Goal: Task Accomplishment & Management: Complete application form

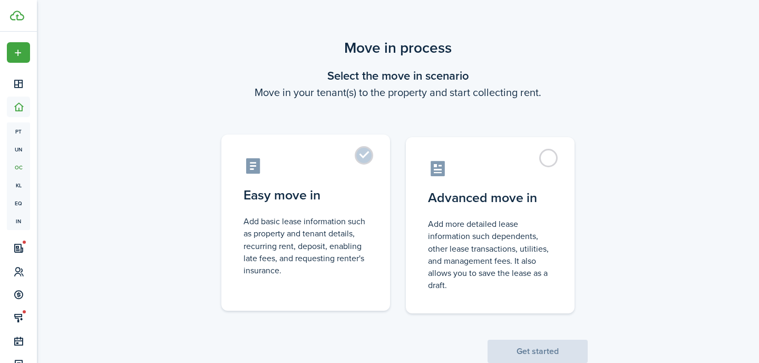
click at [356, 193] on control-radio-card-title "Easy move in" at bounding box center [305, 194] width 124 height 19
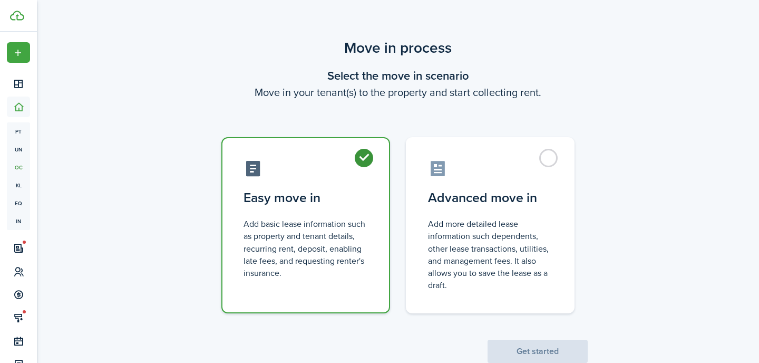
radio input "true"
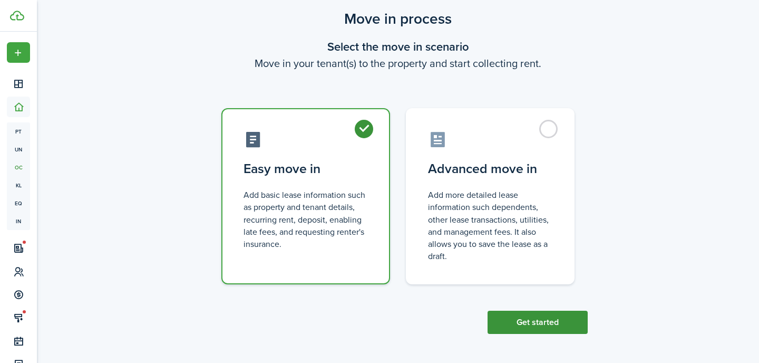
click at [543, 325] on button "Get started" at bounding box center [537, 321] width 100 height 23
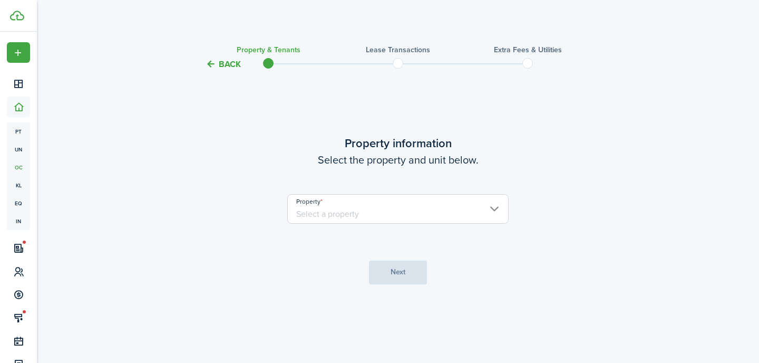
click at [365, 213] on input "Property" at bounding box center [397, 209] width 221 height 30
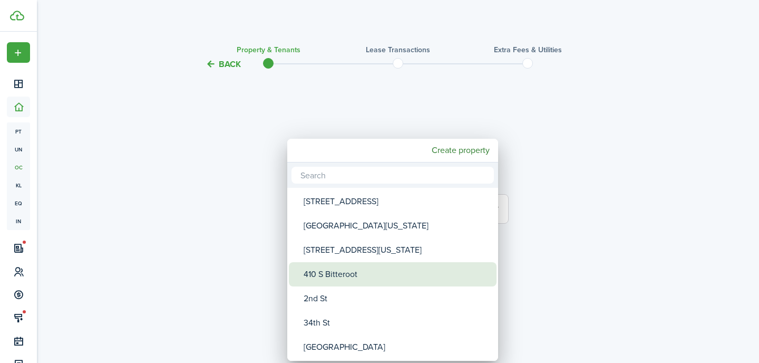
click at [359, 273] on div "410 S Bitteroot" at bounding box center [397, 274] width 187 height 24
type input "410 S Bitteroot"
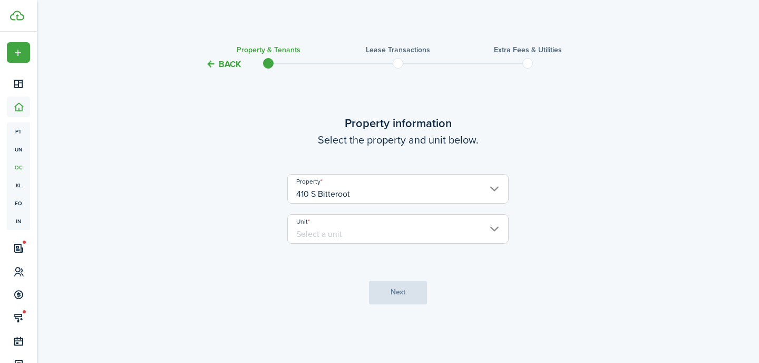
click at [349, 232] on input "Unit" at bounding box center [397, 229] width 221 height 30
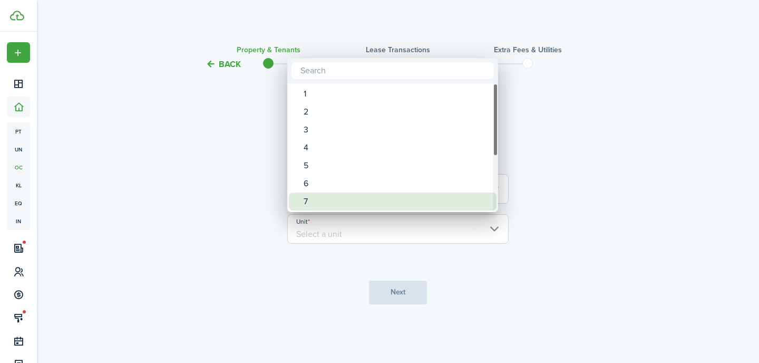
click at [341, 200] on div "7" at bounding box center [397, 201] width 187 height 18
type input "7"
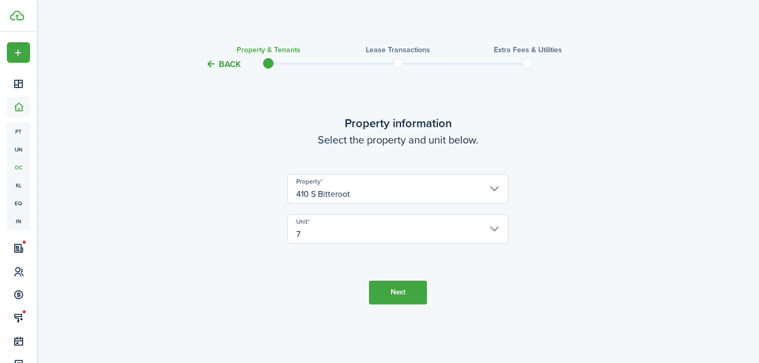
click at [404, 292] on button "Next" at bounding box center [398, 292] width 58 height 24
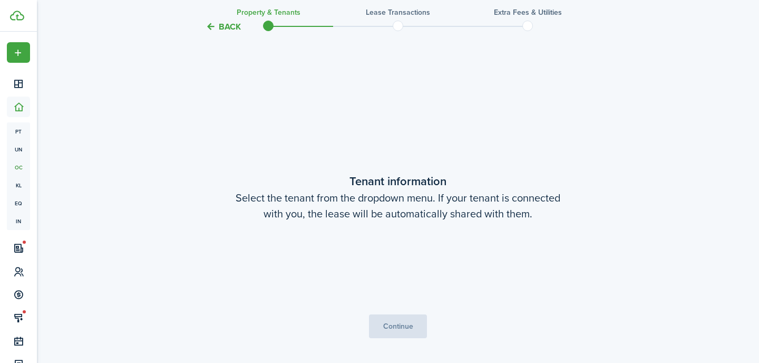
scroll to position [292, 0]
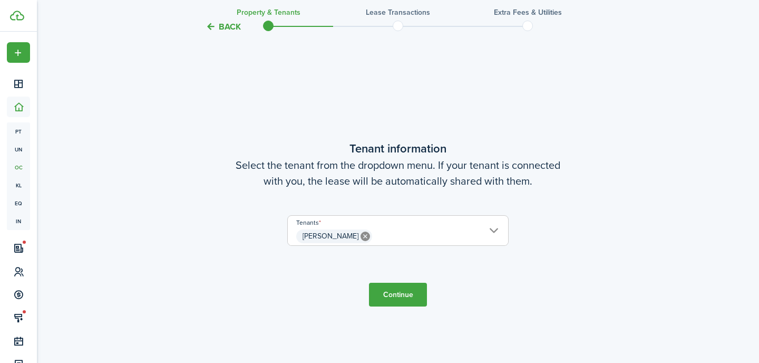
click at [395, 289] on button "Continue" at bounding box center [398, 294] width 58 height 24
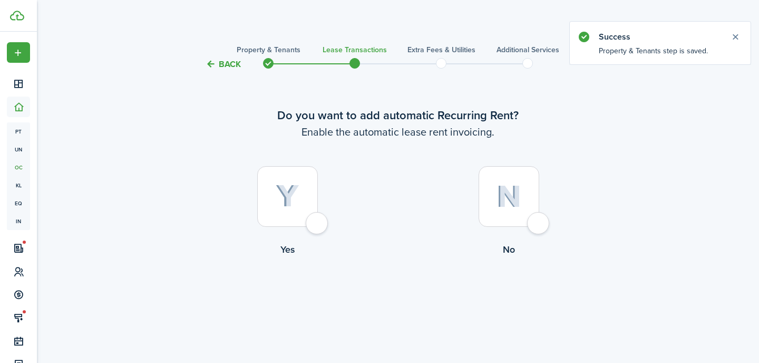
click at [285, 191] on img at bounding box center [288, 195] width 24 height 23
radio input "true"
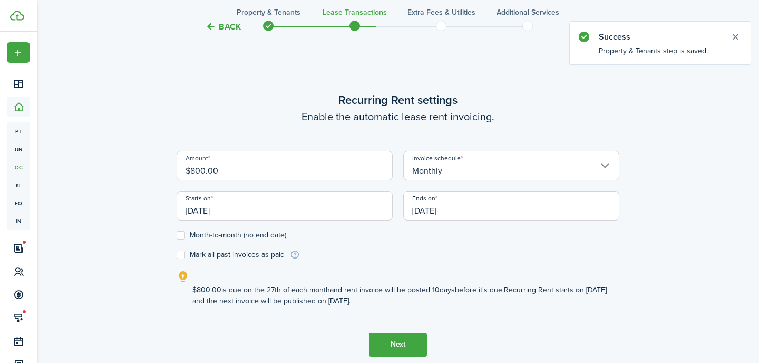
scroll to position [292, 0]
drag, startPoint x: 238, startPoint y: 172, endPoint x: 169, endPoint y: 161, distance: 69.8
click at [169, 161] on div "Back Property & Tenants Lease Transactions Extra fees & Utilities Additional Se…" at bounding box center [397, 74] width 611 height 659
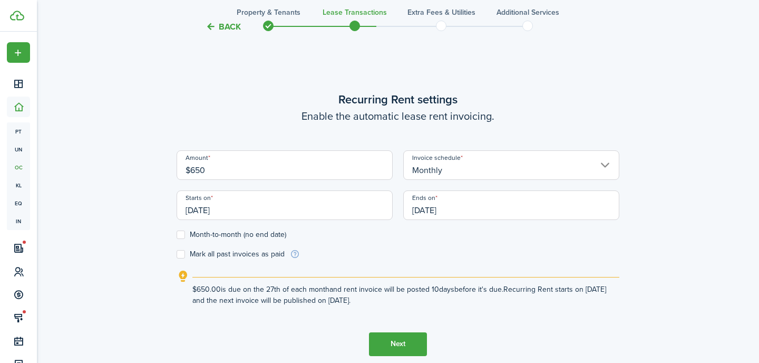
click at [250, 211] on input "[DATE]" at bounding box center [285, 205] width 216 height 30
type input "$650.00"
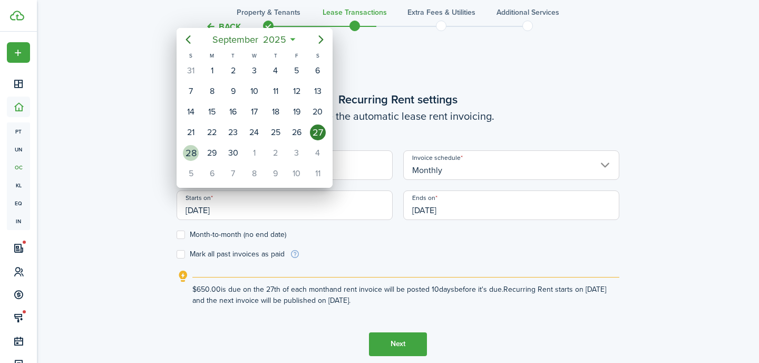
click at [193, 153] on div "28" at bounding box center [191, 153] width 16 height 16
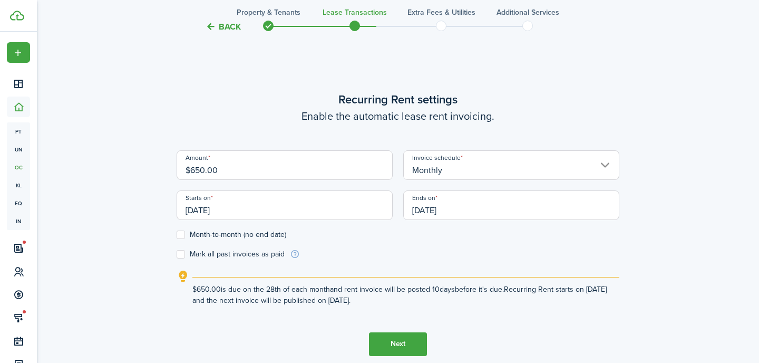
click at [257, 212] on input "[DATE]" at bounding box center [285, 205] width 216 height 30
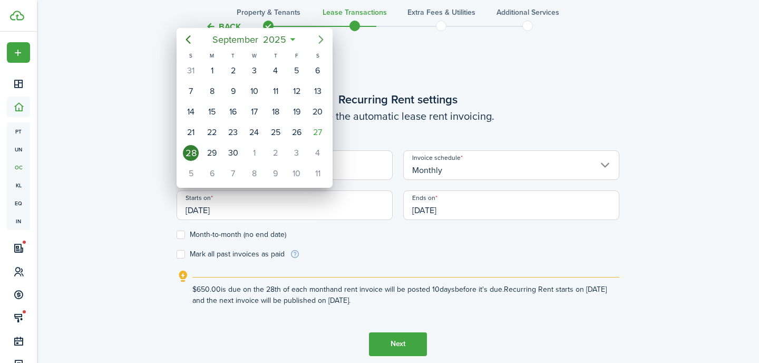
click at [322, 40] on icon "Next page" at bounding box center [320, 39] width 5 height 8
click at [230, 151] on div "28" at bounding box center [233, 153] width 16 height 16
type input "[DATE]"
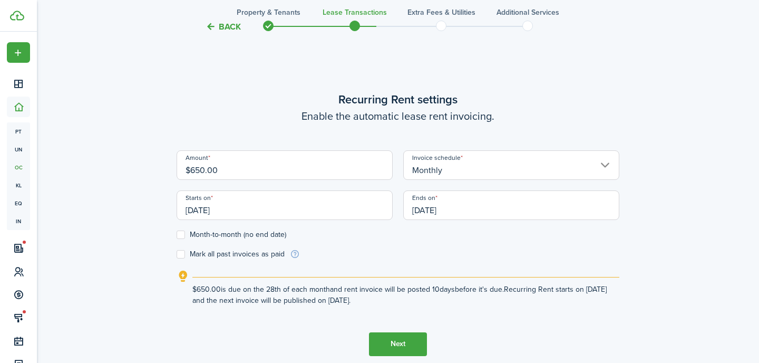
click at [496, 213] on input "[DATE]" at bounding box center [511, 205] width 216 height 30
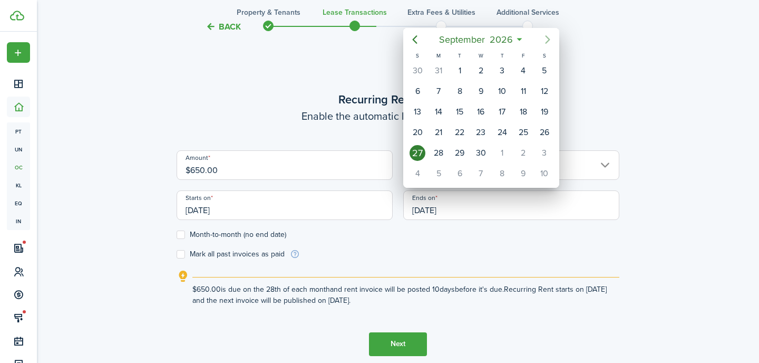
click at [547, 38] on icon "Next page" at bounding box center [547, 39] width 13 height 13
click at [462, 152] on div "27" at bounding box center [460, 153] width 16 height 16
type input "[DATE]"
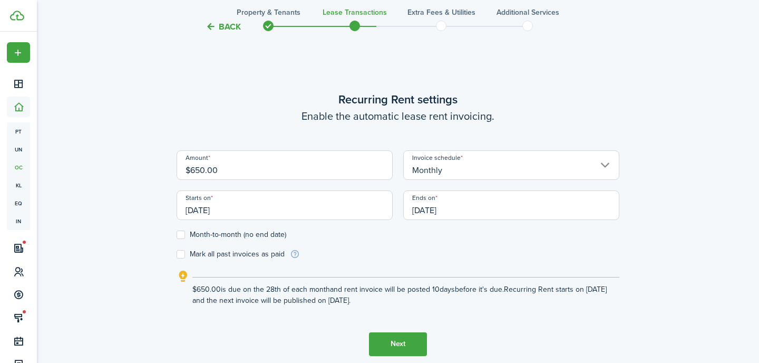
click at [402, 343] on button "Next" at bounding box center [398, 344] width 58 height 24
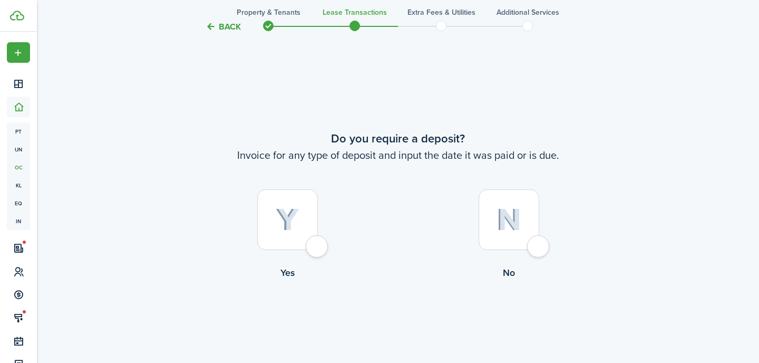
scroll to position [654, 0]
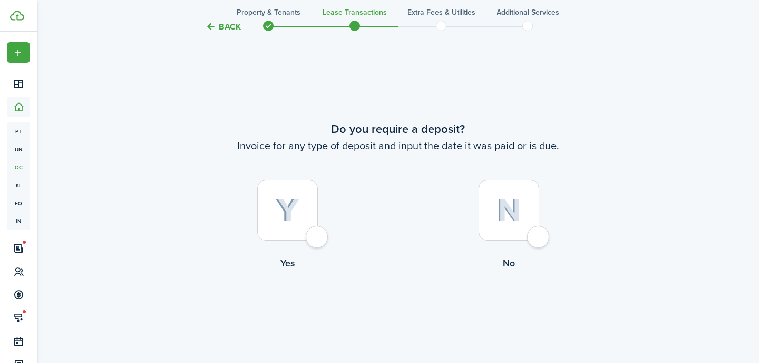
click at [531, 209] on div at bounding box center [508, 210] width 61 height 61
radio input "true"
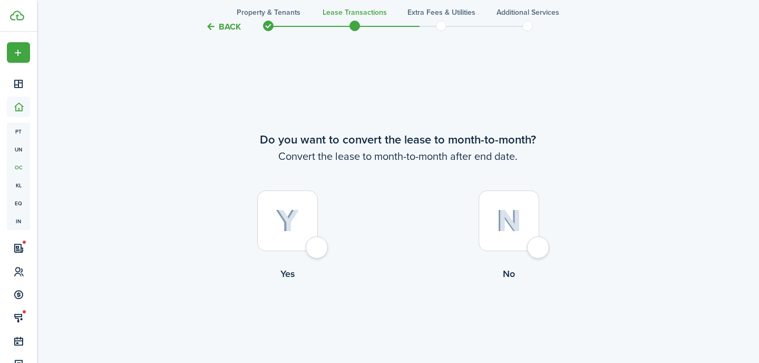
scroll to position [1017, 0]
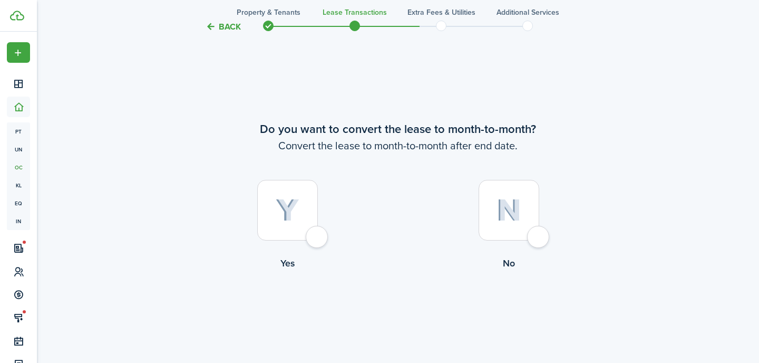
click at [502, 217] on img at bounding box center [508, 210] width 25 height 23
radio input "true"
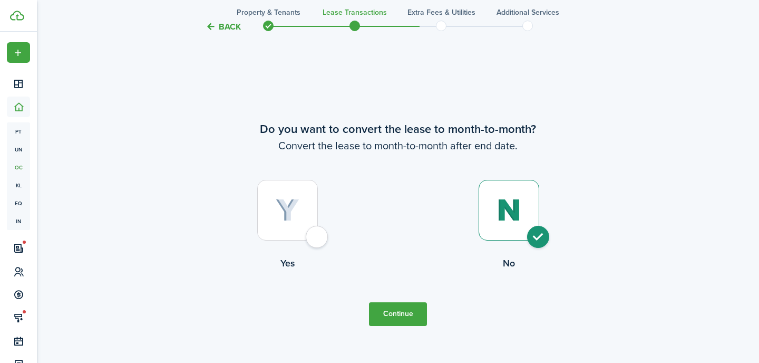
click at [400, 316] on button "Continue" at bounding box center [398, 314] width 58 height 24
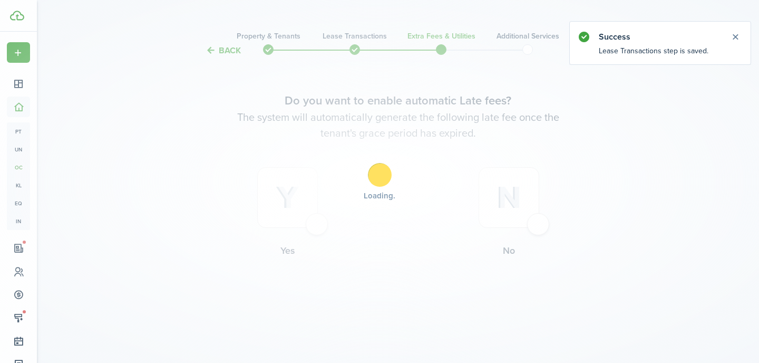
scroll to position [0, 0]
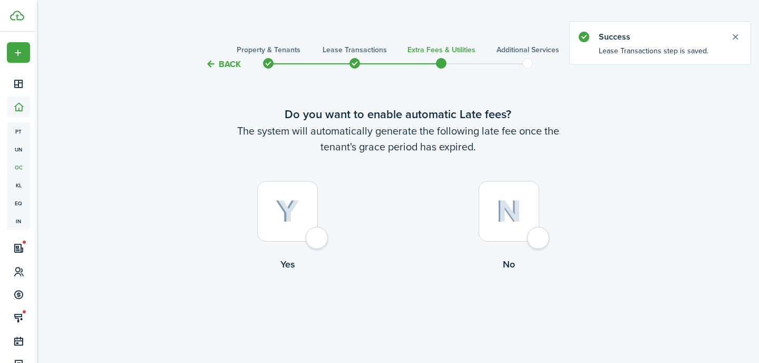
click at [272, 209] on div at bounding box center [287, 211] width 61 height 61
radio input "true"
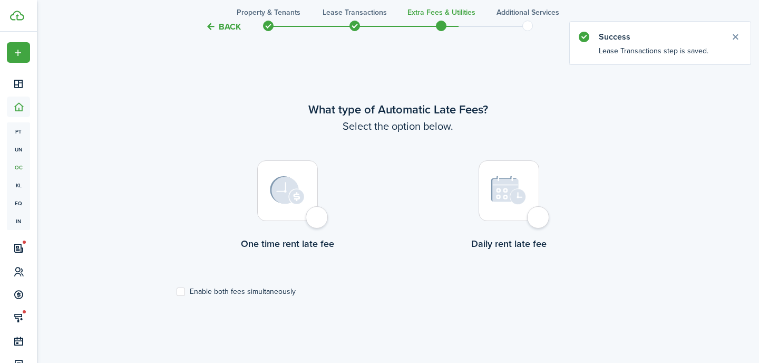
click at [502, 197] on img at bounding box center [508, 190] width 35 height 30
radio input "true"
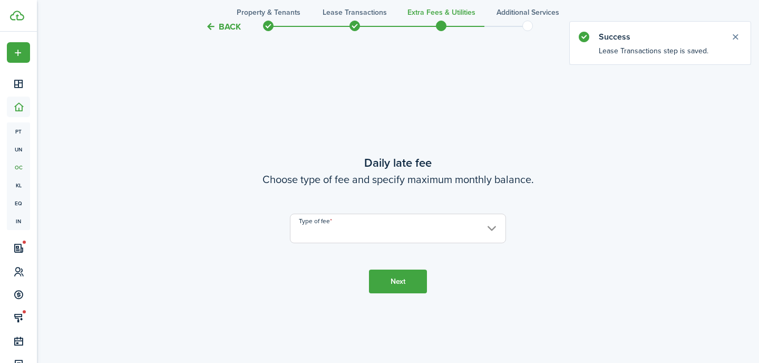
scroll to position [668, 0]
click at [379, 222] on input "Type of fee" at bounding box center [398, 228] width 216 height 30
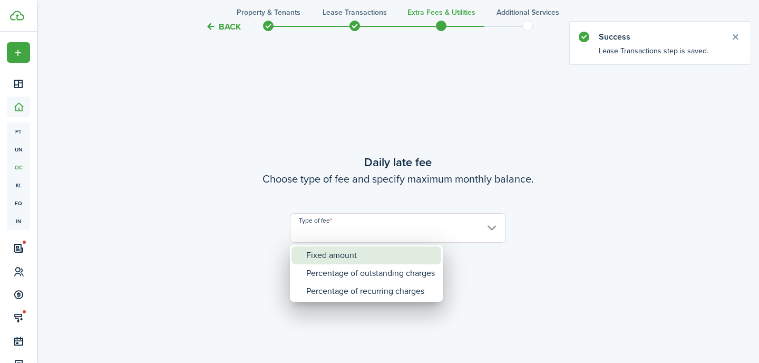
click at [344, 256] on div "Fixed amount" at bounding box center [370, 255] width 129 height 18
type input "Fixed amount"
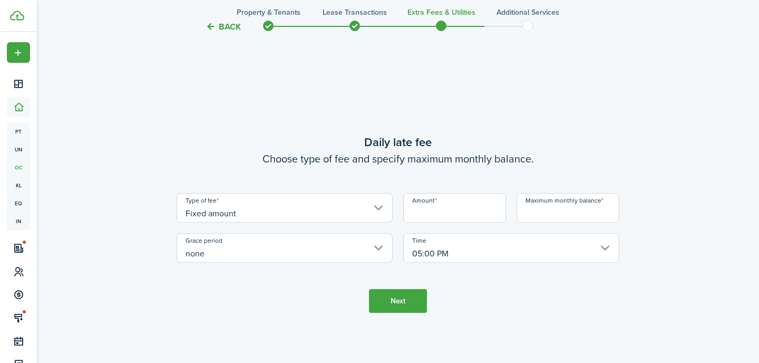
click at [464, 206] on input "Amount" at bounding box center [454, 208] width 103 height 30
type input "$50.00"
click at [548, 215] on input "Maximum monthly balance" at bounding box center [567, 208] width 103 height 30
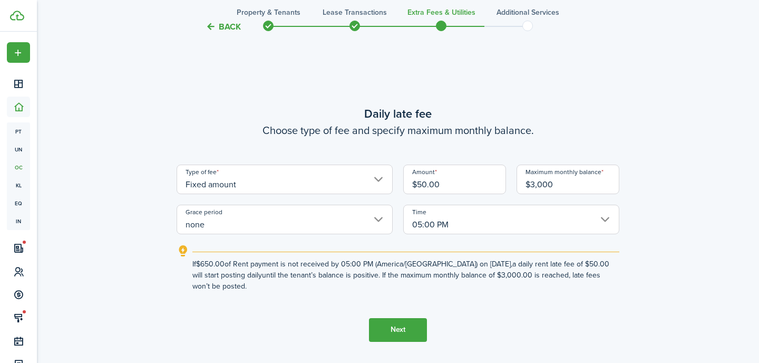
type input "$3,000.00"
click at [405, 329] on button "Next" at bounding box center [398, 330] width 58 height 24
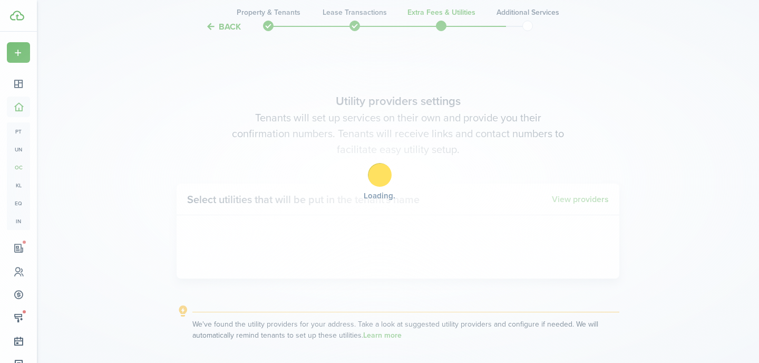
scroll to position [1031, 0]
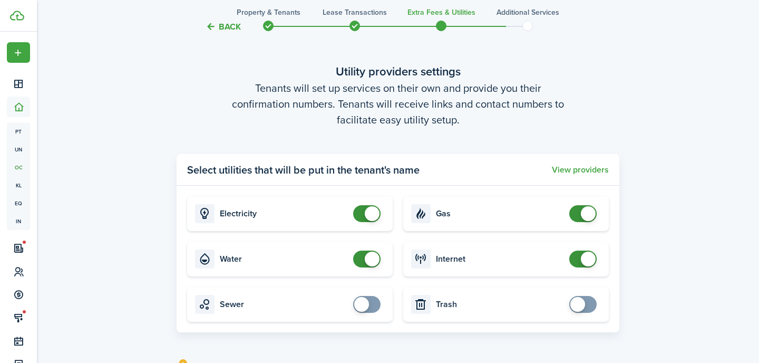
checkbox input "false"
click at [361, 213] on span at bounding box center [366, 213] width 11 height 17
checkbox input "false"
click at [361, 260] on span at bounding box center [366, 258] width 11 height 17
checkbox input "false"
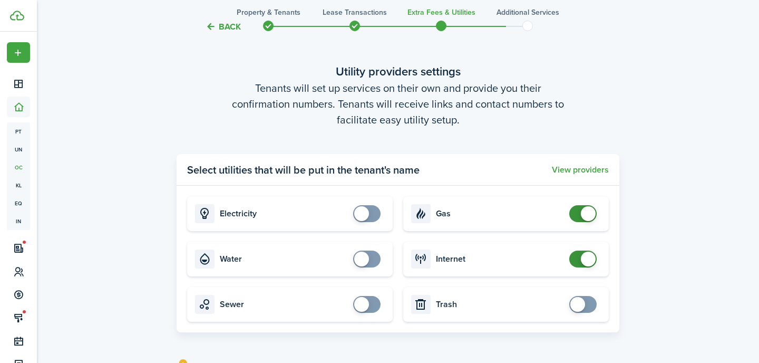
click at [578, 215] on span at bounding box center [583, 213] width 11 height 17
checkbox input "false"
click at [579, 258] on span at bounding box center [583, 258] width 11 height 17
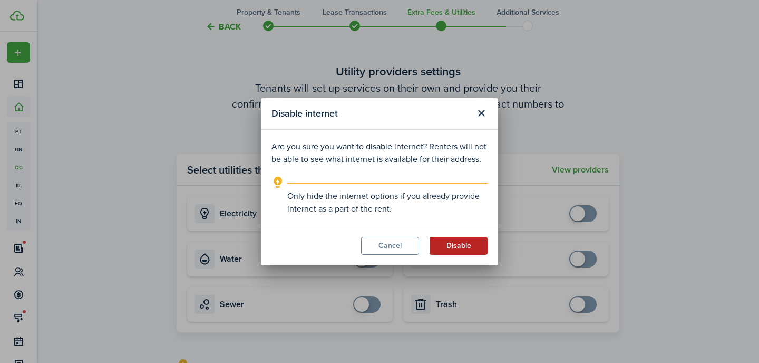
click at [467, 245] on button "Disable" at bounding box center [458, 246] width 58 height 18
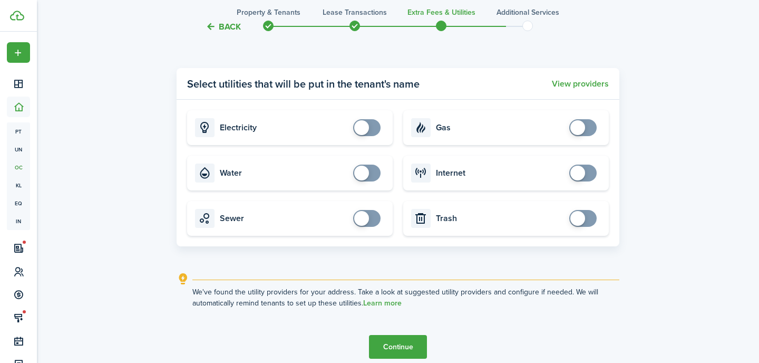
scroll to position [1162, 0]
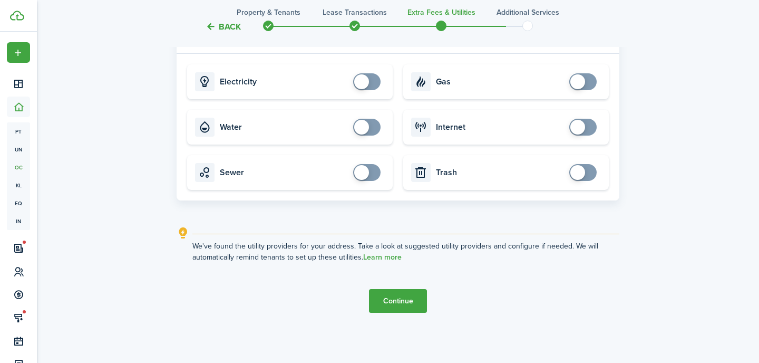
click at [401, 302] on button "Continue" at bounding box center [398, 301] width 58 height 24
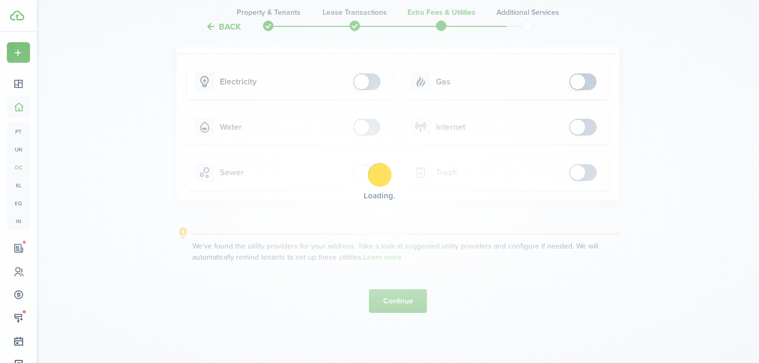
scroll to position [0, 0]
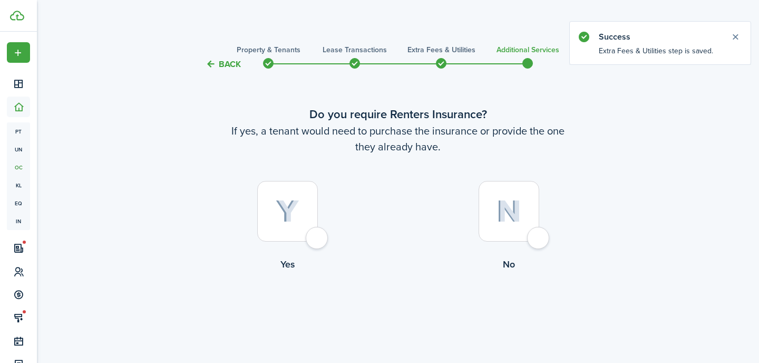
click at [515, 220] on img at bounding box center [508, 211] width 25 height 23
radio input "true"
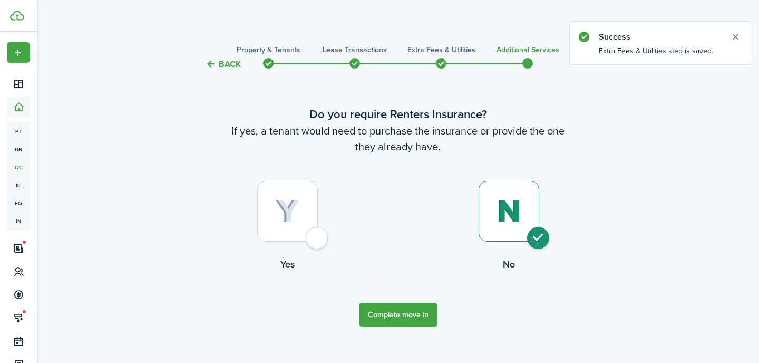
click at [409, 317] on button "Complete move in" at bounding box center [397, 314] width 77 height 24
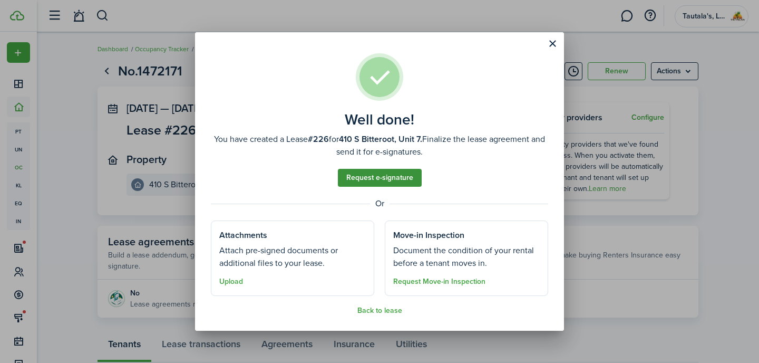
click at [382, 177] on link "Request e-signature" at bounding box center [380, 178] width 84 height 18
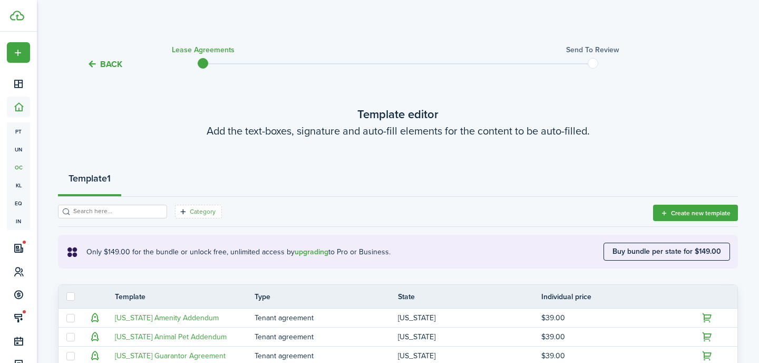
click at [190, 213] on filter-tag-label "Category" at bounding box center [203, 211] width 26 height 9
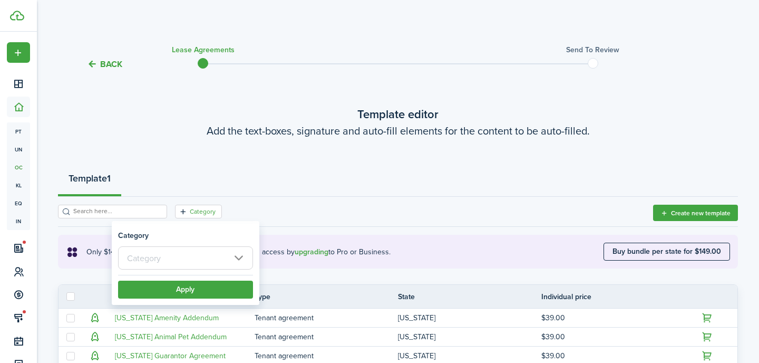
click at [180, 259] on input "text" at bounding box center [185, 257] width 135 height 23
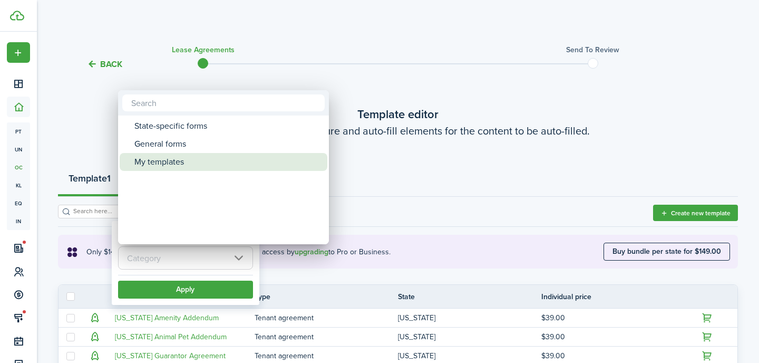
click at [169, 160] on div "My templates" at bounding box center [227, 162] width 187 height 18
type input "My templates"
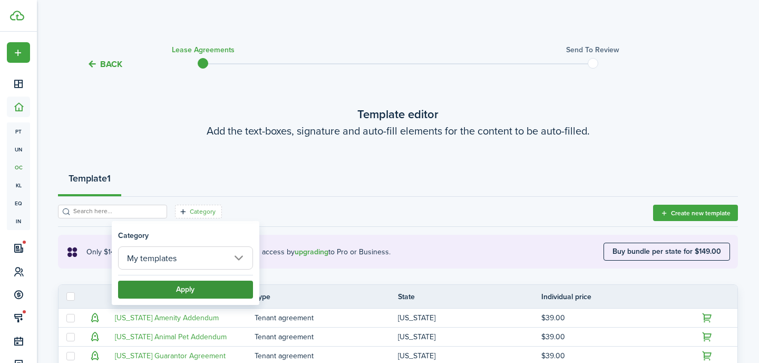
click at [185, 291] on button "Apply" at bounding box center [185, 289] width 135 height 18
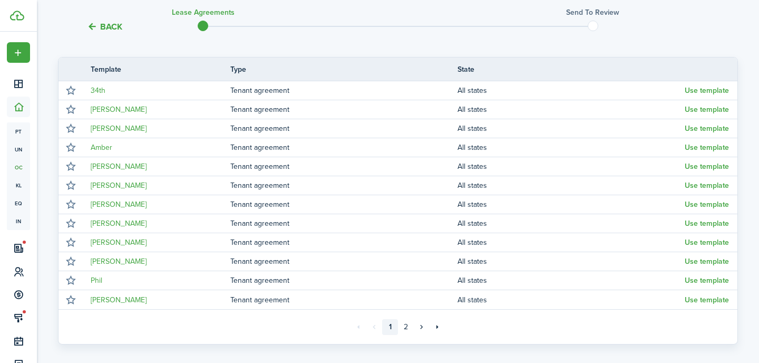
scroll to position [228, 0]
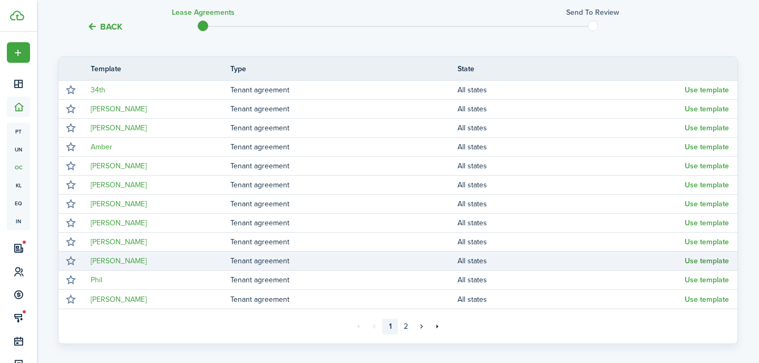
click at [712, 260] on button "Use template" at bounding box center [707, 261] width 44 height 8
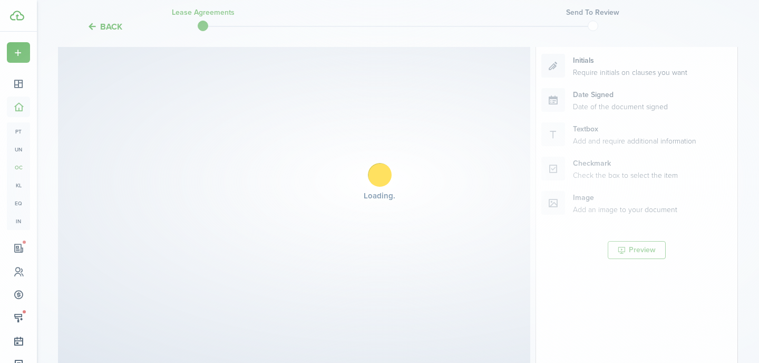
select select "fit"
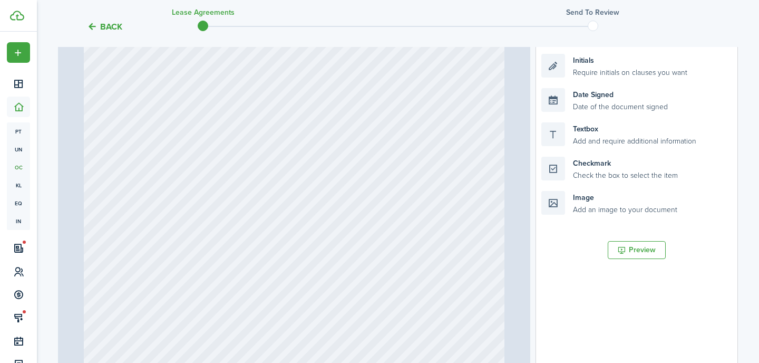
scroll to position [258, 0]
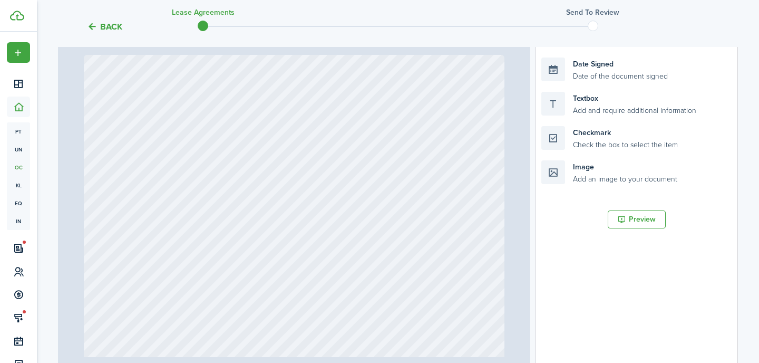
type input "2"
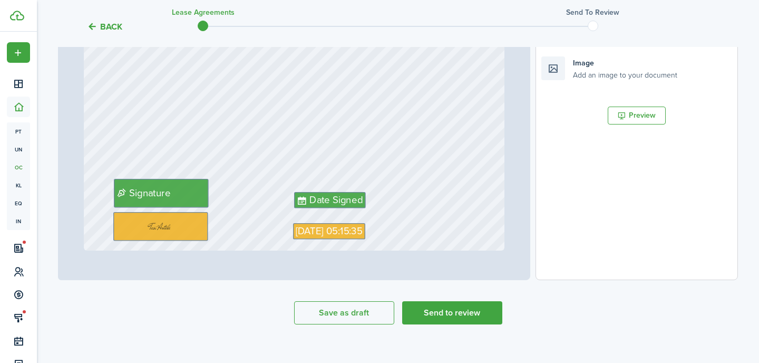
scroll to position [374, 0]
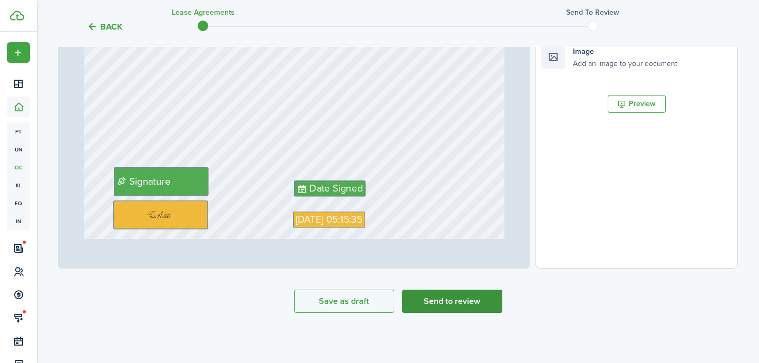
click at [457, 305] on button "Send to review" at bounding box center [452, 300] width 100 height 23
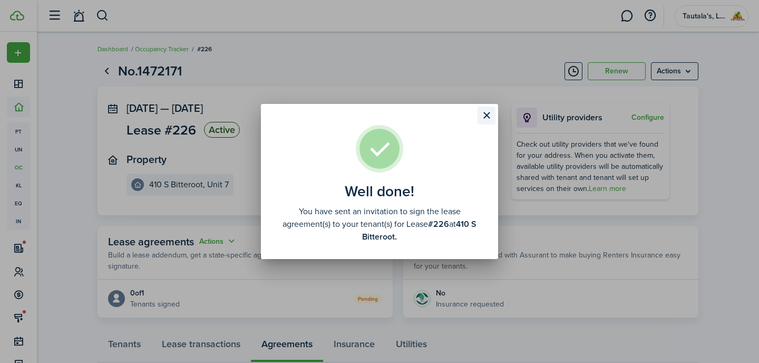
click at [486, 114] on button "Close modal" at bounding box center [486, 115] width 18 height 18
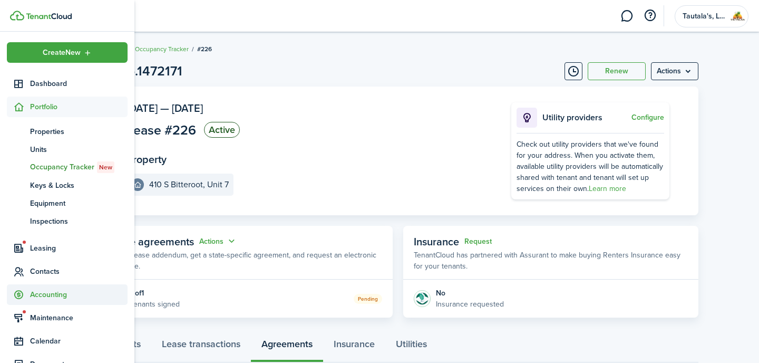
click at [49, 295] on span "Accounting" at bounding box center [78, 294] width 97 height 11
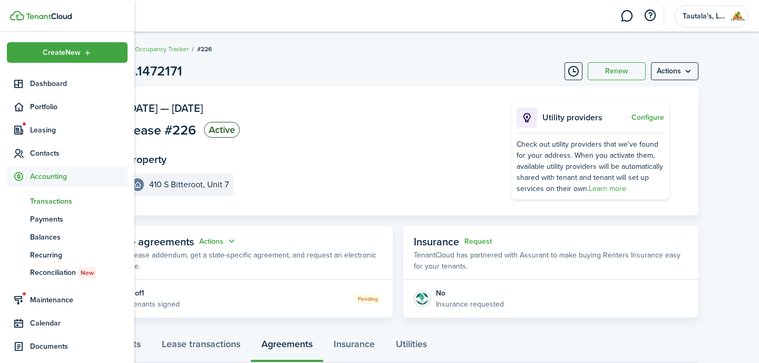
click at [56, 197] on span "Transactions" at bounding box center [78, 201] width 97 height 11
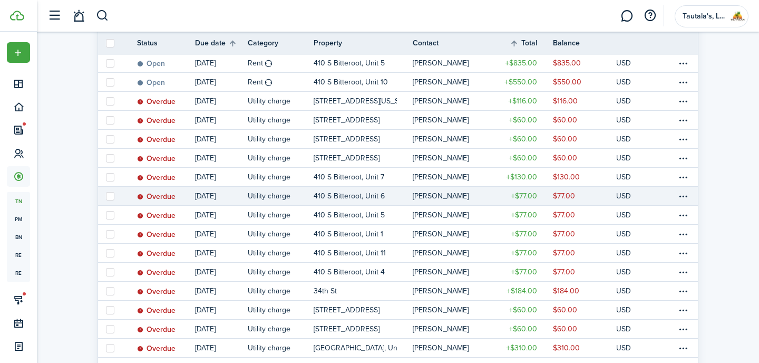
scroll to position [454, 0]
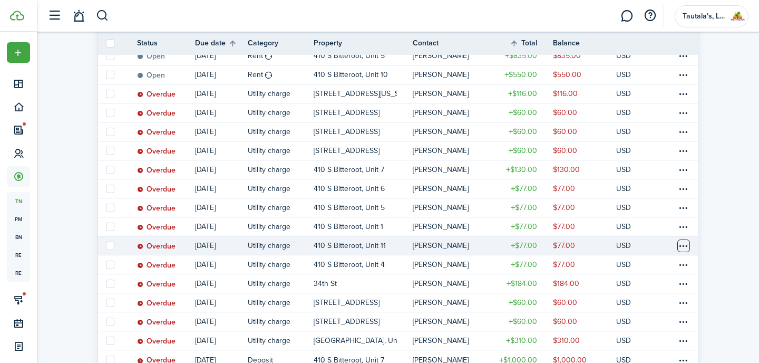
click at [687, 248] on table-menu-btn-icon at bounding box center [683, 245] width 13 height 13
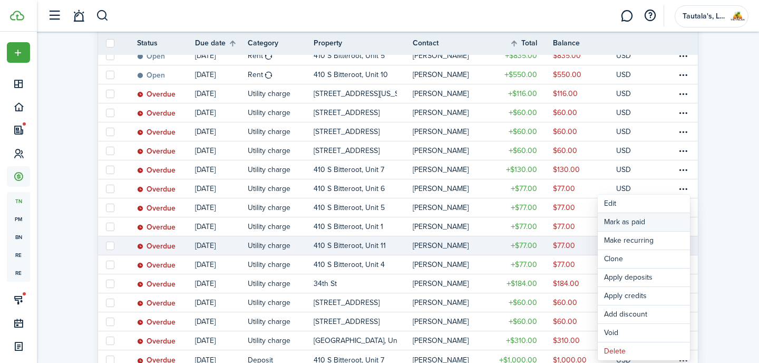
click at [639, 224] on link "Mark as paid" at bounding box center [644, 222] width 92 height 18
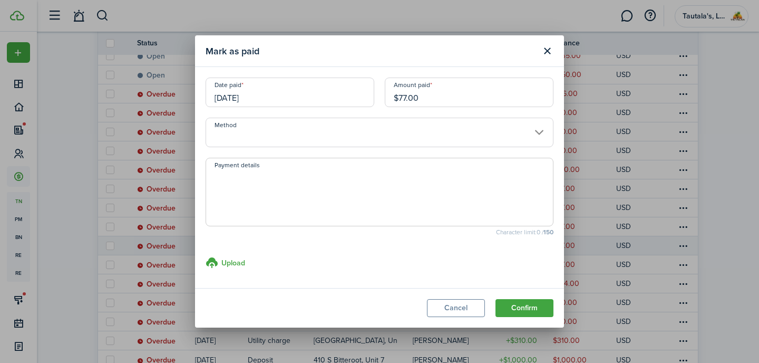
click at [270, 135] on input "Method" at bounding box center [380, 133] width 348 height 30
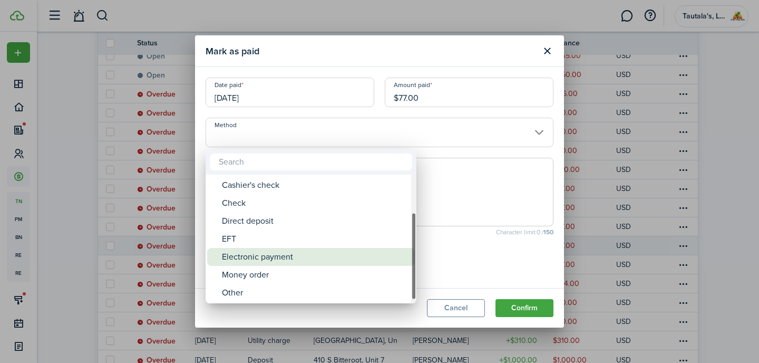
click at [291, 257] on div "Electronic payment" at bounding box center [315, 257] width 187 height 18
type input "Electronic payment"
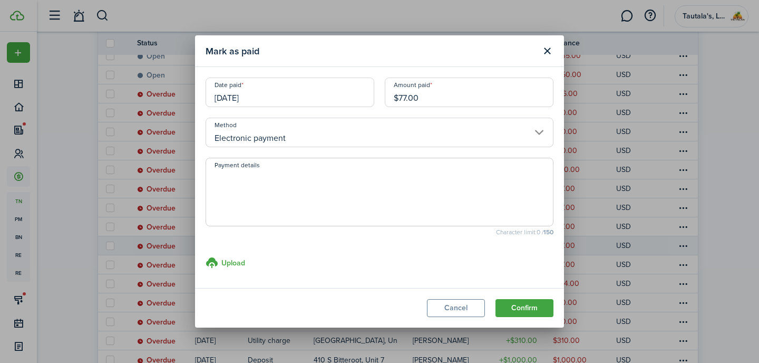
click at [267, 190] on textarea "Payment details" at bounding box center [379, 195] width 347 height 51
type textarea "V"
type textarea "Cash App"
click at [535, 307] on button "Confirm" at bounding box center [524, 308] width 58 height 18
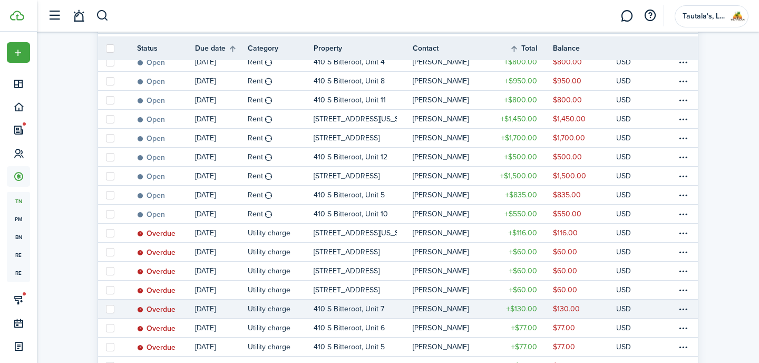
scroll to position [314, 0]
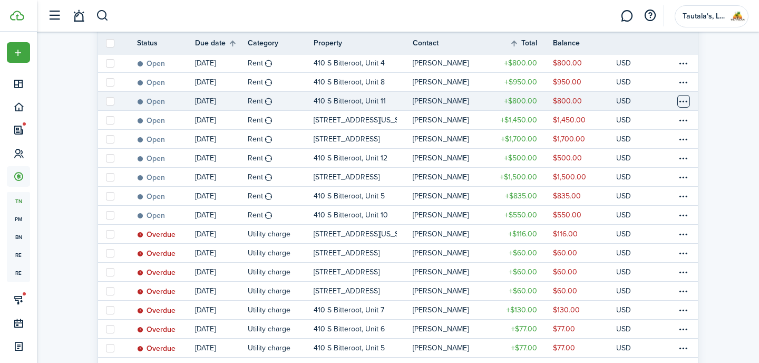
click at [686, 100] on table-menu-btn-icon at bounding box center [683, 101] width 13 height 13
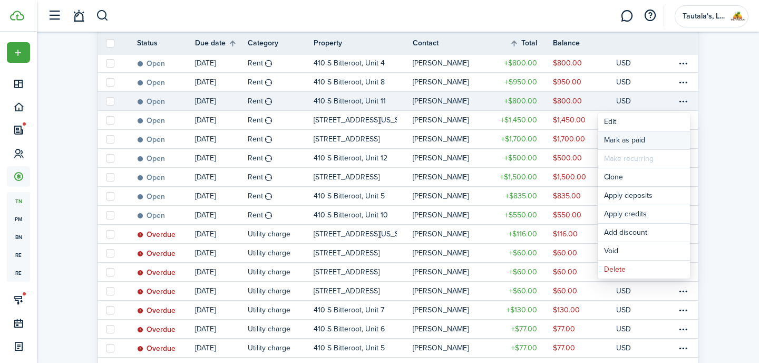
click at [634, 142] on link "Mark as paid" at bounding box center [644, 140] width 92 height 18
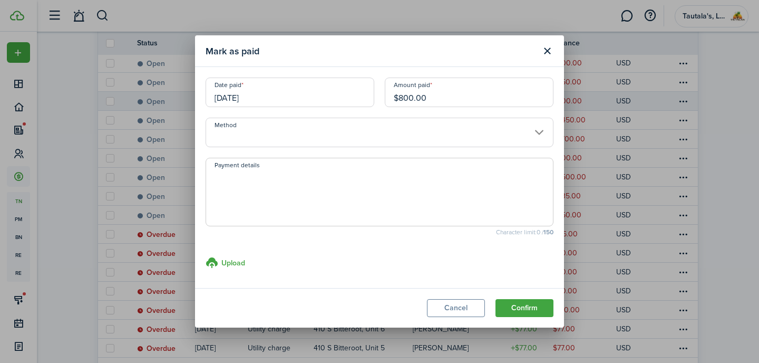
click at [297, 135] on input "Method" at bounding box center [380, 133] width 348 height 30
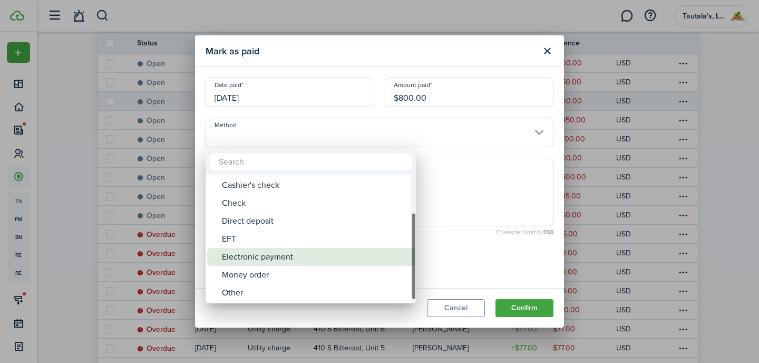
click at [275, 260] on div "Electronic payment" at bounding box center [315, 257] width 187 height 18
click at [271, 259] on div "Electronic payment" at bounding box center [315, 257] width 187 height 18
type input "Electronic payment"
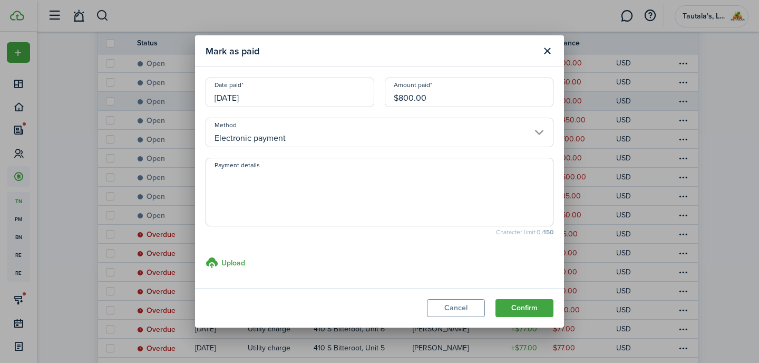
click at [280, 193] on textarea "Payment details" at bounding box center [379, 195] width 347 height 51
type textarea "Cash App"
click at [530, 306] on button "Confirm" at bounding box center [524, 308] width 58 height 18
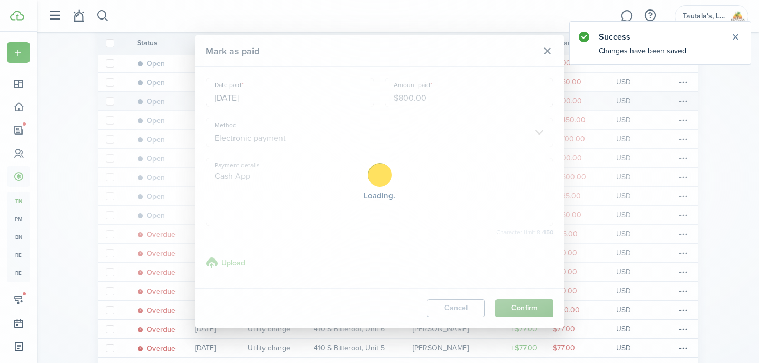
scroll to position [84, 0]
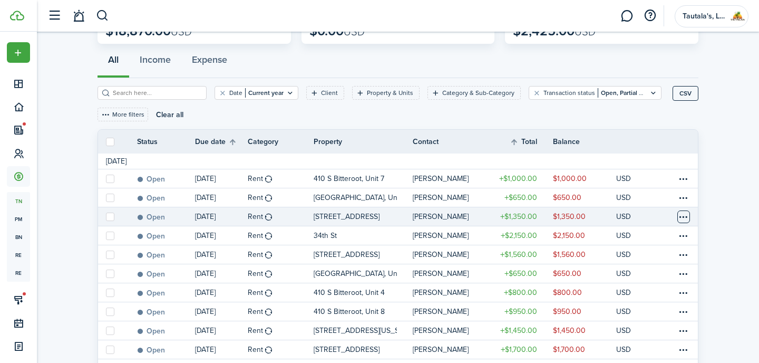
click at [682, 217] on table-menu-btn-icon at bounding box center [683, 216] width 13 height 13
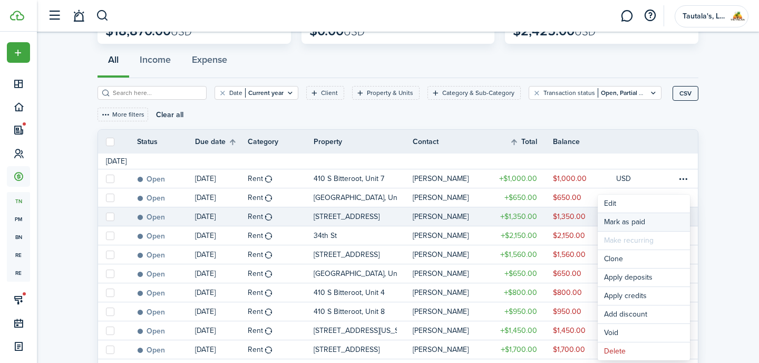
click at [633, 222] on link "Mark as paid" at bounding box center [644, 222] width 92 height 18
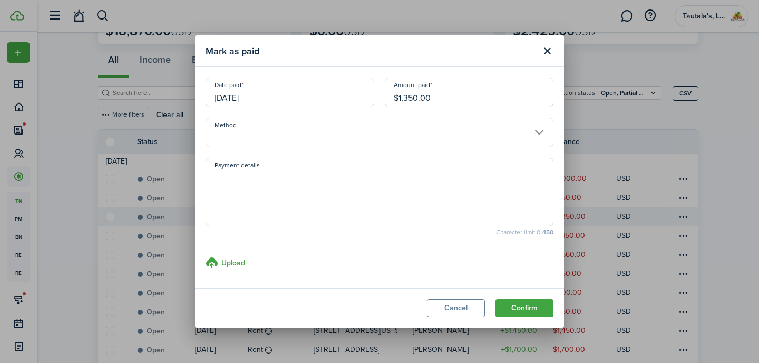
click at [294, 134] on input "Method" at bounding box center [380, 133] width 348 height 30
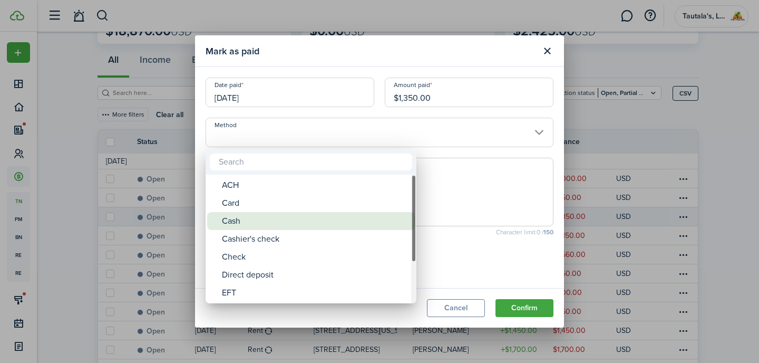
click at [246, 224] on div "Cash" at bounding box center [315, 221] width 187 height 18
type input "Cash"
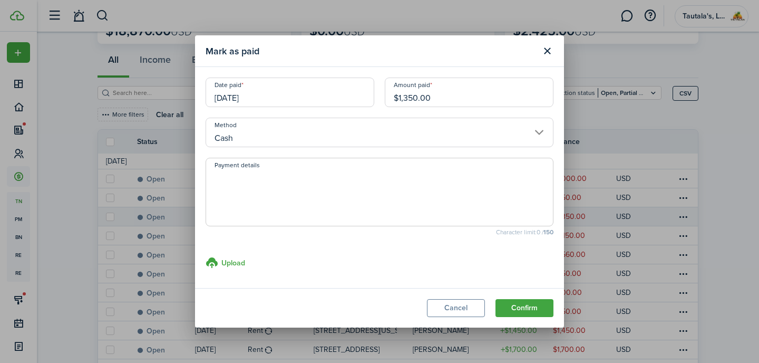
click at [259, 193] on textarea "Payment details" at bounding box center [379, 195] width 347 height 51
type textarea "[PERSON_NAME] Fargo"
click at [529, 307] on button "Confirm" at bounding box center [524, 308] width 58 height 18
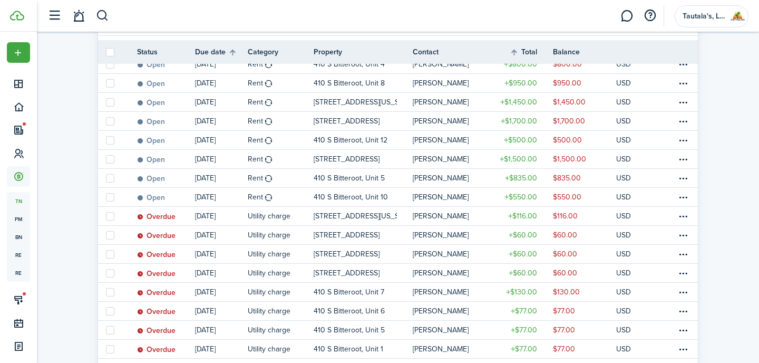
scroll to position [308, 0]
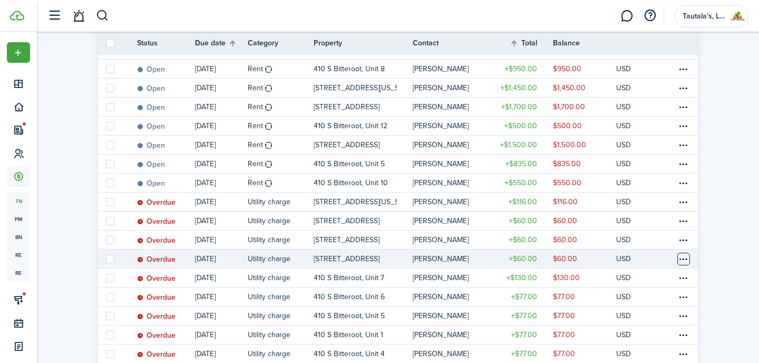
click at [684, 260] on table-menu-btn-icon at bounding box center [683, 258] width 13 height 13
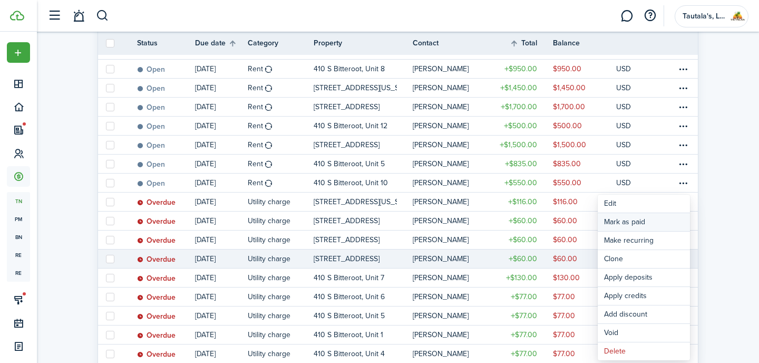
click at [644, 222] on link "Mark as paid" at bounding box center [644, 222] width 92 height 18
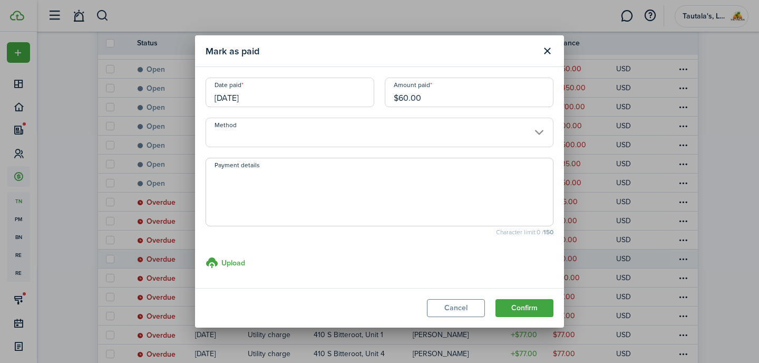
click at [306, 135] on input "Method" at bounding box center [380, 133] width 348 height 30
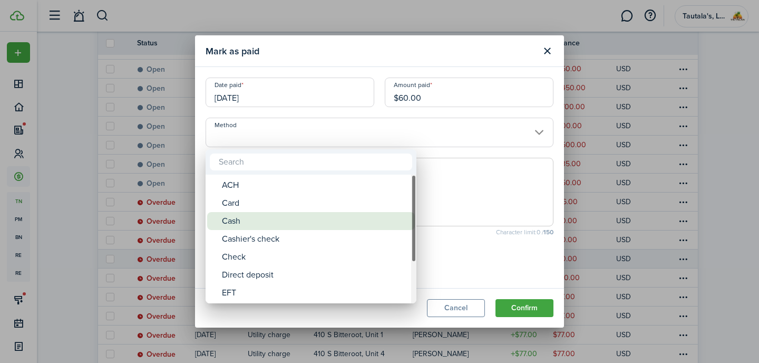
click at [259, 220] on div "Cash" at bounding box center [315, 221] width 187 height 18
type input "Cash"
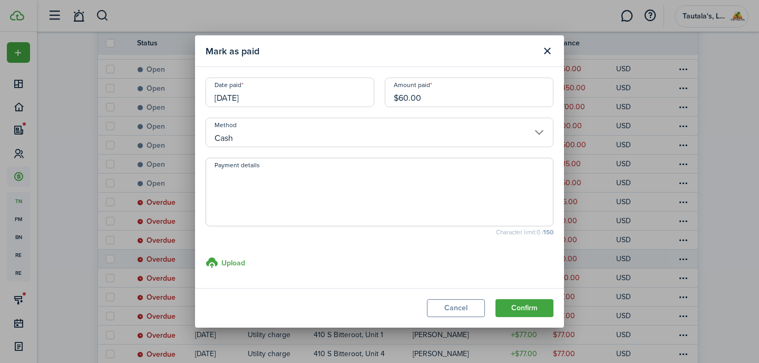
click at [273, 196] on textarea "Payment details" at bounding box center [379, 195] width 347 height 51
type textarea "[PERSON_NAME] Fargo"
click at [534, 309] on button "Confirm" at bounding box center [524, 308] width 58 height 18
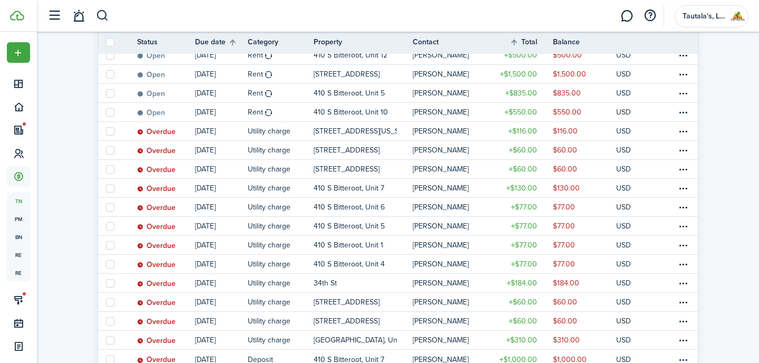
scroll to position [382, 0]
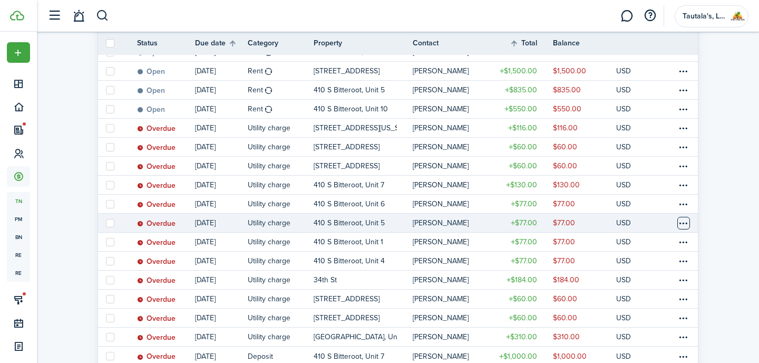
click at [686, 224] on table-menu-btn-icon at bounding box center [683, 223] width 13 height 13
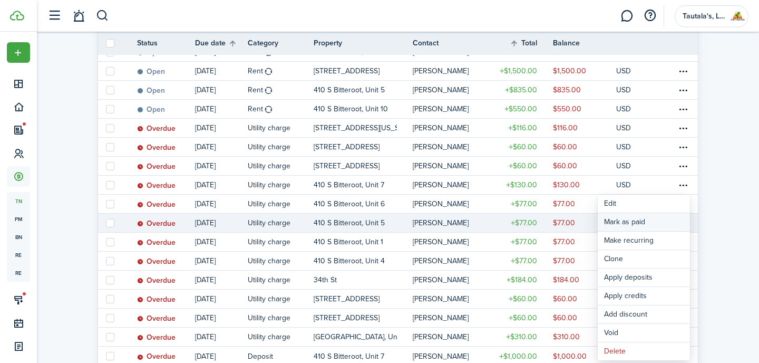
click at [645, 220] on link "Mark as paid" at bounding box center [644, 222] width 92 height 18
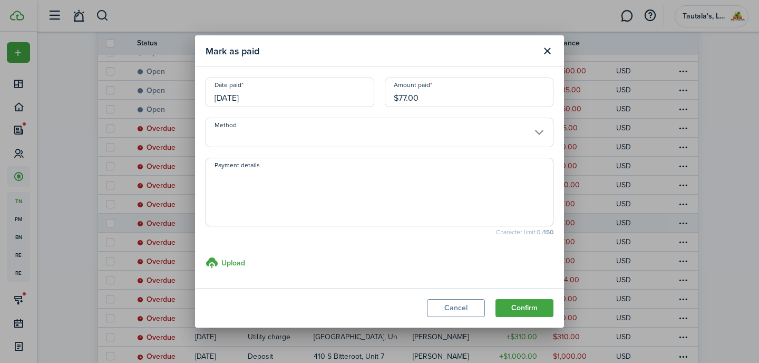
click at [234, 135] on input "Method" at bounding box center [380, 133] width 348 height 30
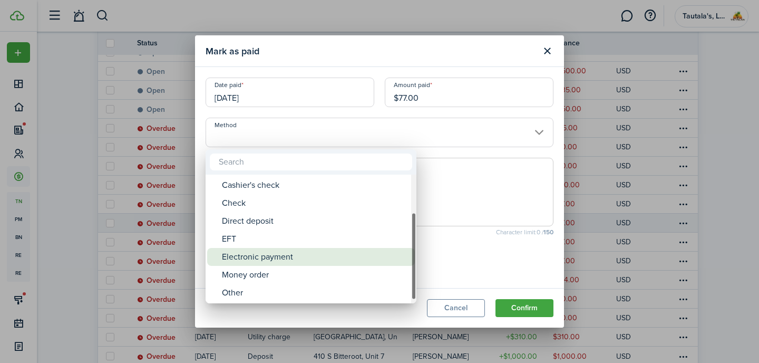
click at [277, 256] on div "Electronic payment" at bounding box center [315, 257] width 187 height 18
type input "Electronic payment"
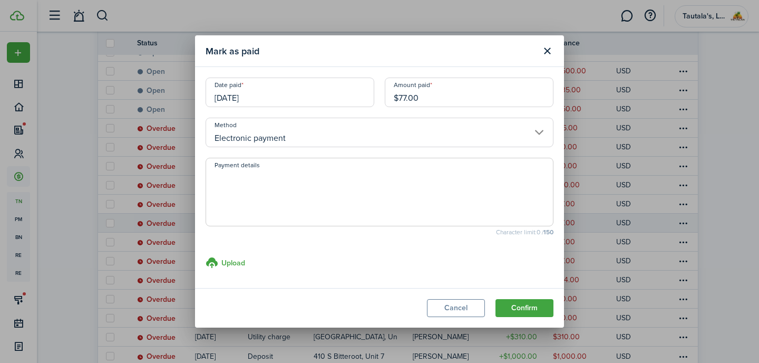
click at [277, 203] on textarea "Payment details" at bounding box center [379, 195] width 347 height 51
type textarea "Cash App"
click at [529, 310] on button "Confirm" at bounding box center [524, 308] width 58 height 18
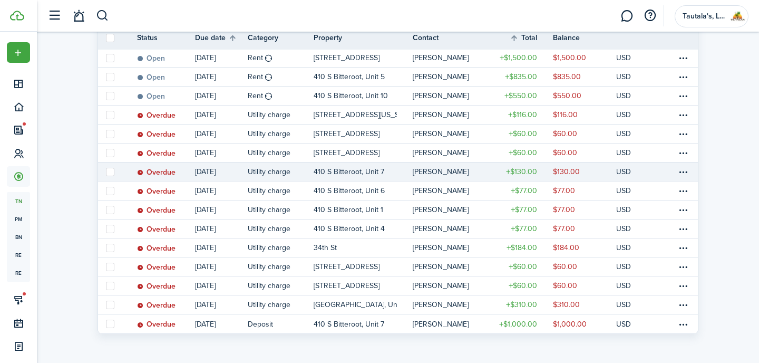
scroll to position [388, 0]
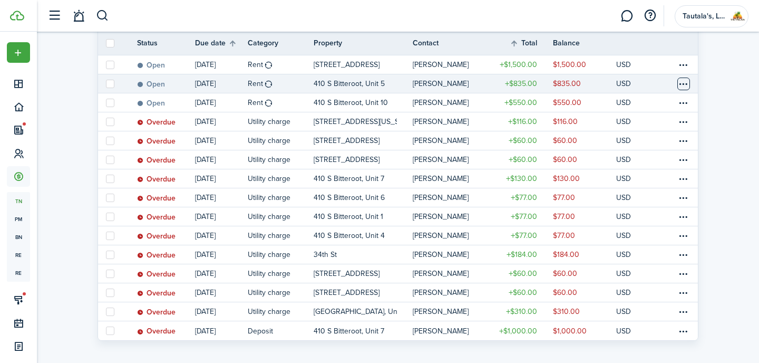
click at [685, 86] on table-menu-btn-icon at bounding box center [683, 83] width 13 height 13
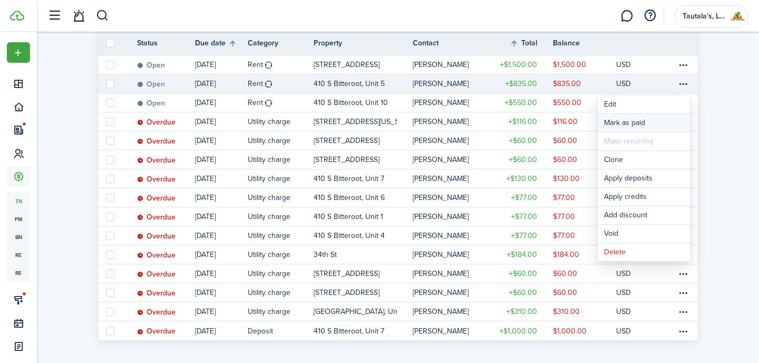
click at [637, 126] on link "Mark as paid" at bounding box center [644, 123] width 92 height 18
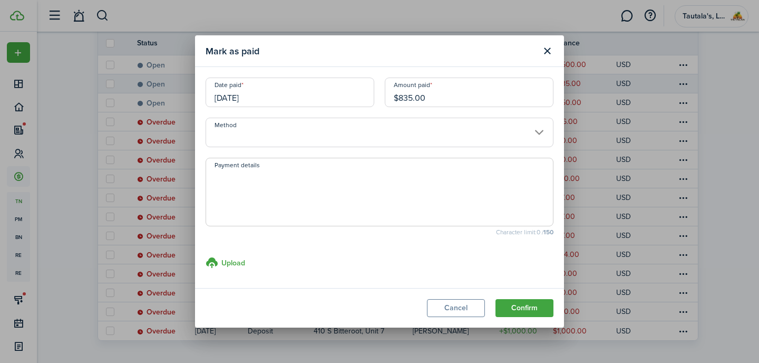
click at [291, 136] on input "Method" at bounding box center [380, 133] width 348 height 30
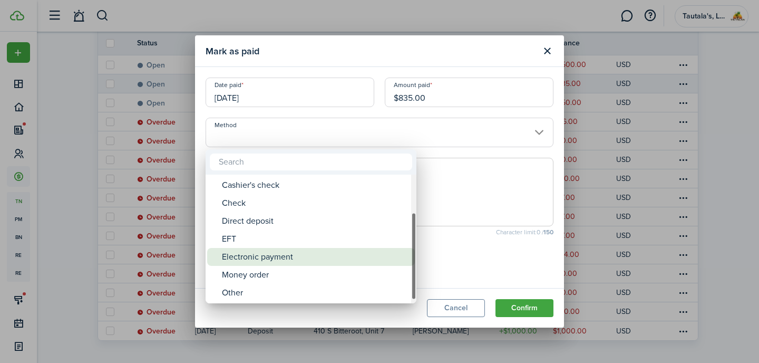
drag, startPoint x: 269, startPoint y: 254, endPoint x: 275, endPoint y: 225, distance: 29.6
click at [269, 254] on div "Electronic payment" at bounding box center [315, 257] width 187 height 18
type input "Electronic payment"
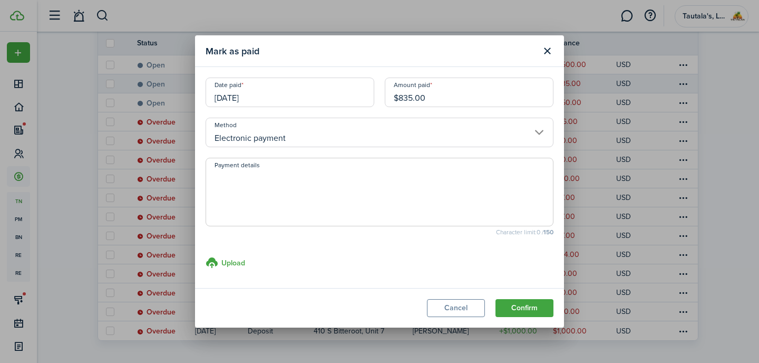
click at [279, 196] on textarea "Payment details" at bounding box center [379, 195] width 347 height 51
type textarea "Cash App"
click at [531, 310] on button "Confirm" at bounding box center [524, 308] width 58 height 18
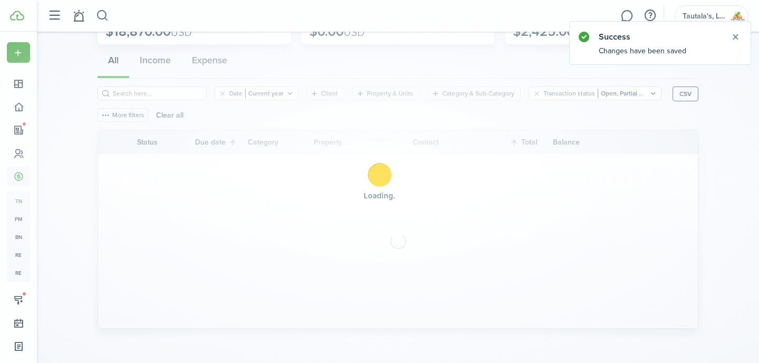
scroll to position [84, 0]
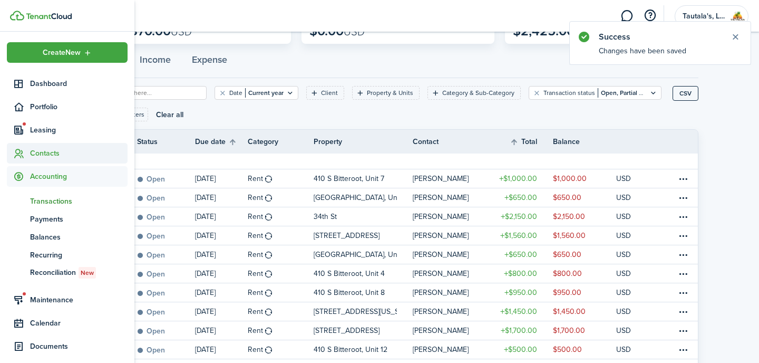
click at [62, 154] on span "Contacts" at bounding box center [78, 153] width 97 height 11
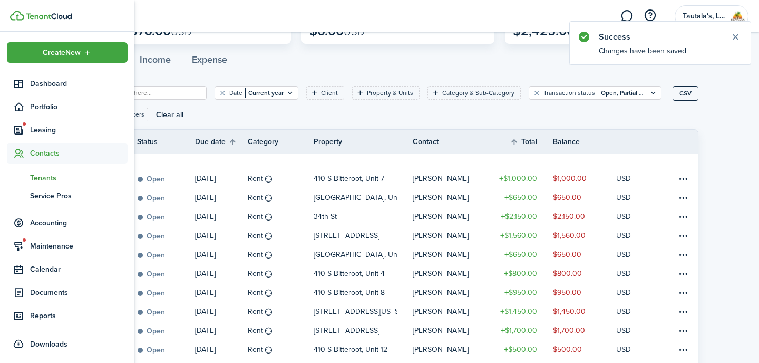
click at [46, 177] on span "Tenants" at bounding box center [78, 177] width 97 height 11
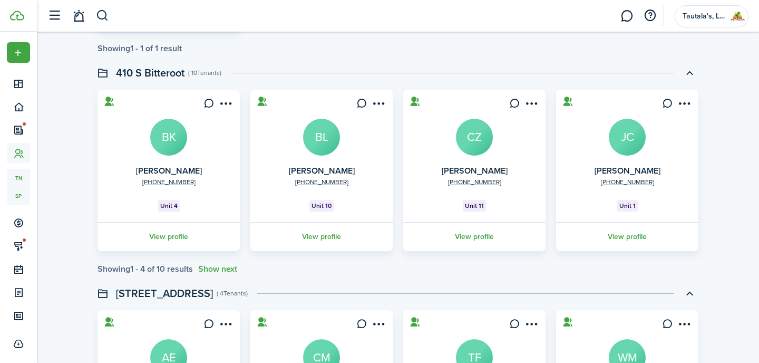
scroll to position [704, 0]
click at [216, 272] on button "Show next" at bounding box center [217, 267] width 39 height 9
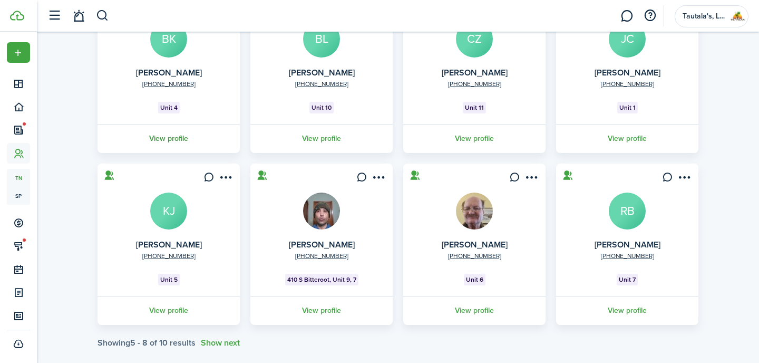
scroll to position [802, 0]
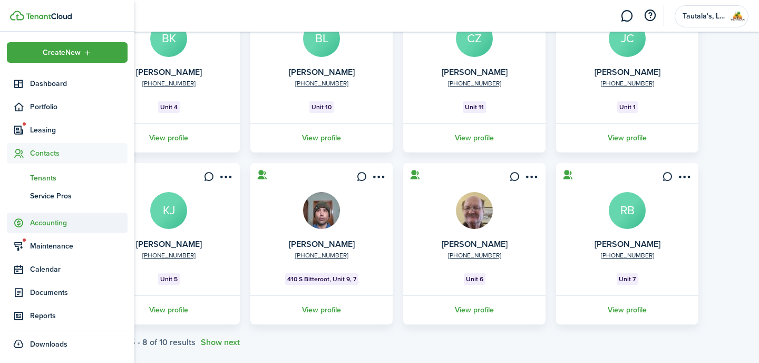
click at [52, 221] on span "Accounting" at bounding box center [78, 222] width 97 height 11
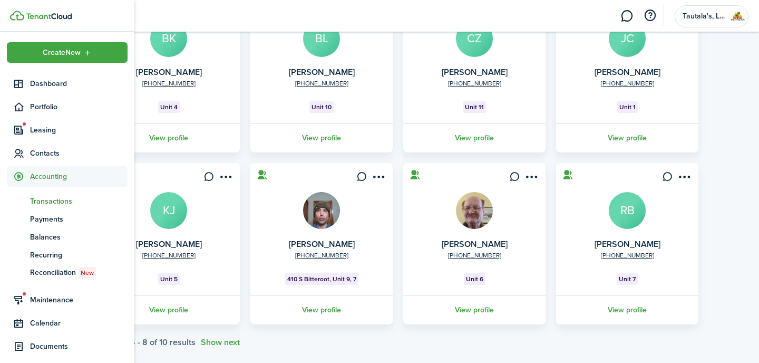
click at [55, 199] on span "Transactions" at bounding box center [78, 201] width 97 height 11
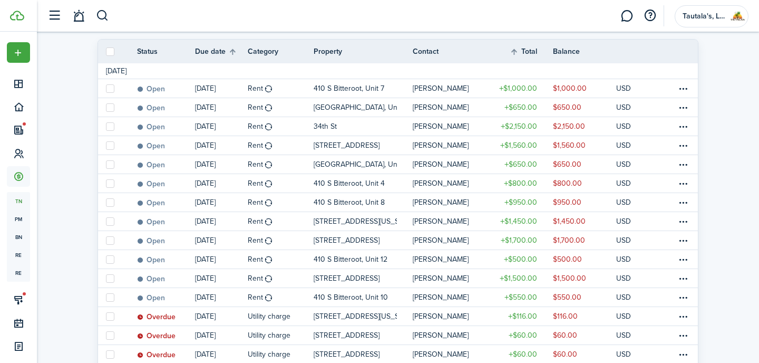
scroll to position [184, 0]
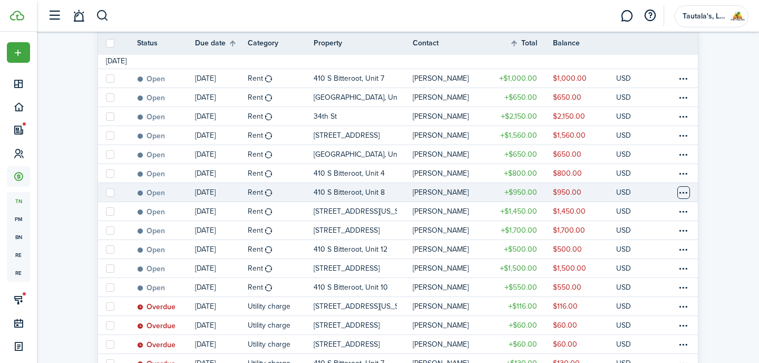
click at [680, 193] on table-menu-btn-icon at bounding box center [683, 192] width 13 height 13
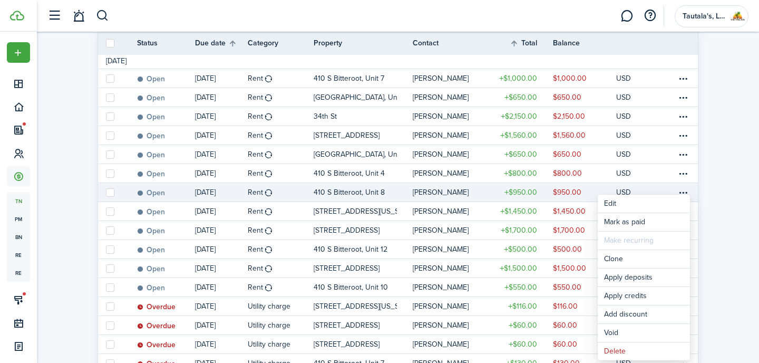
click at [733, 191] on invoice-list "Transactions 24 Total Money out Money in Outstanding $15,671.00 USD Paid $0.00 …" at bounding box center [398, 203] width 722 height 664
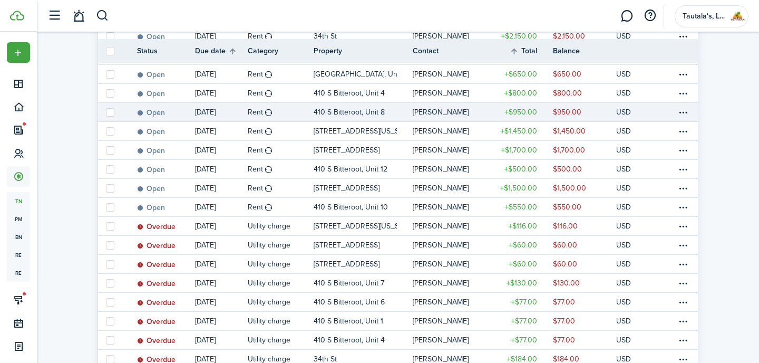
scroll to position [273, 0]
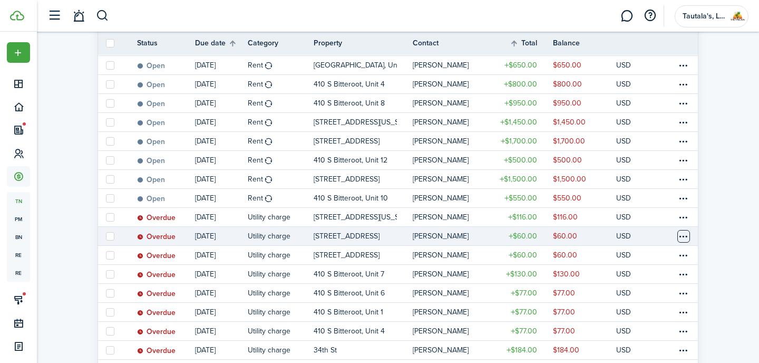
click at [686, 236] on table-menu-btn-icon at bounding box center [683, 236] width 13 height 13
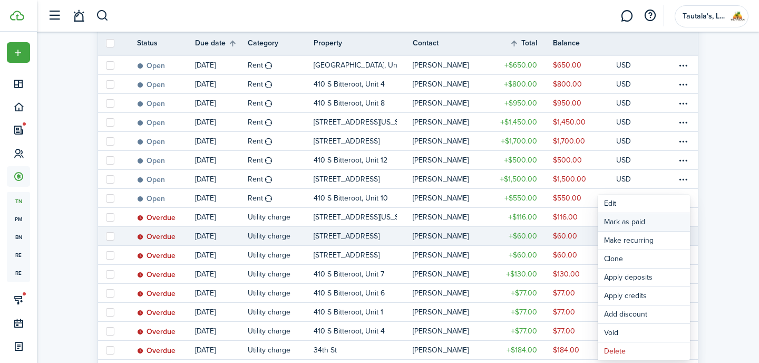
click at [638, 223] on link "Mark as paid" at bounding box center [644, 222] width 92 height 18
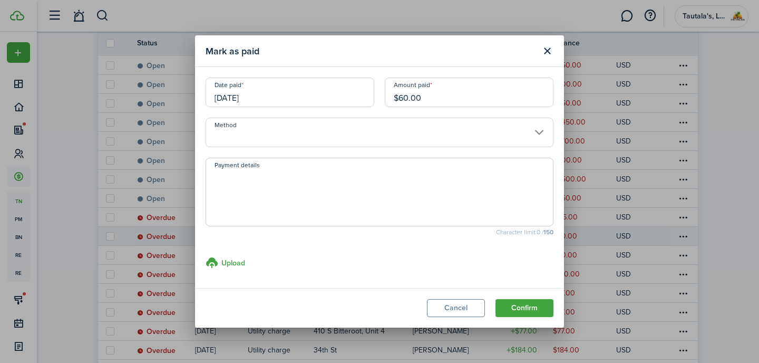
click at [265, 139] on input "Method" at bounding box center [380, 133] width 348 height 30
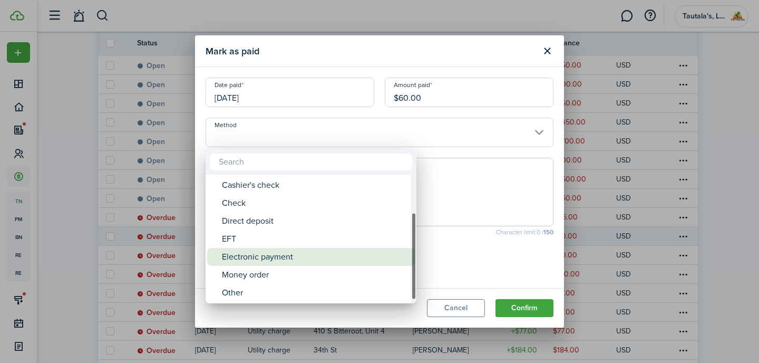
click at [259, 259] on div "Electronic payment" at bounding box center [315, 257] width 187 height 18
type input "Electronic payment"
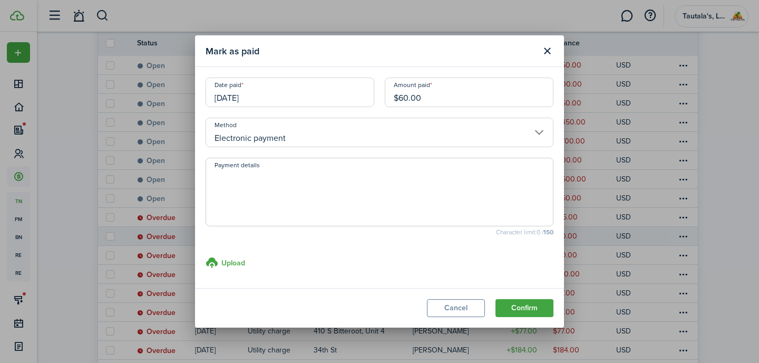
click at [261, 198] on textarea "Payment details" at bounding box center [379, 195] width 347 height 51
type textarea "Cash App"
drag, startPoint x: 536, startPoint y: 311, endPoint x: 530, endPoint y: 307, distance: 7.6
click at [536, 311] on button "Confirm" at bounding box center [524, 308] width 58 height 18
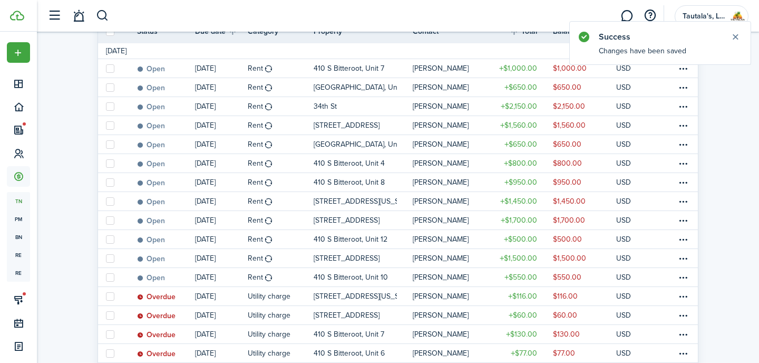
scroll to position [363, 0]
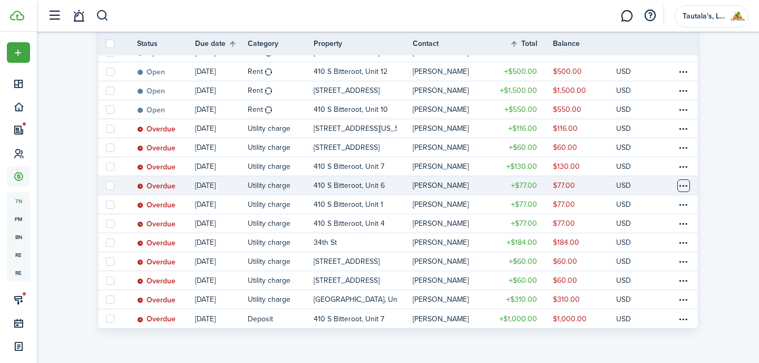
click at [685, 185] on table-menu-btn-icon at bounding box center [683, 185] width 13 height 13
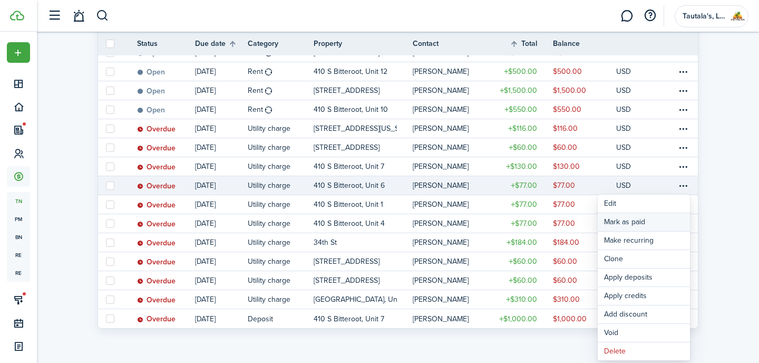
click at [634, 224] on link "Mark as paid" at bounding box center [644, 222] width 92 height 18
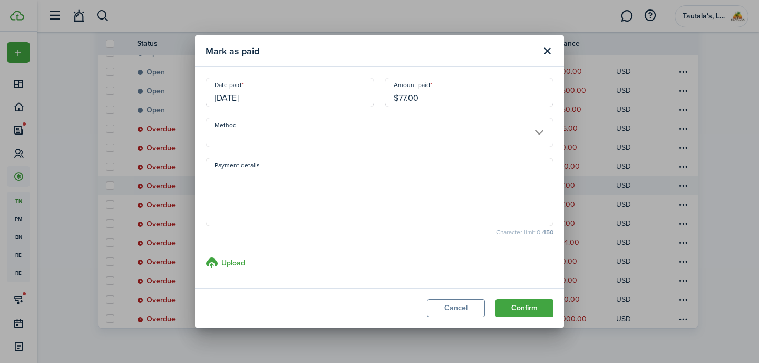
click at [293, 134] on input "Method" at bounding box center [380, 133] width 348 height 30
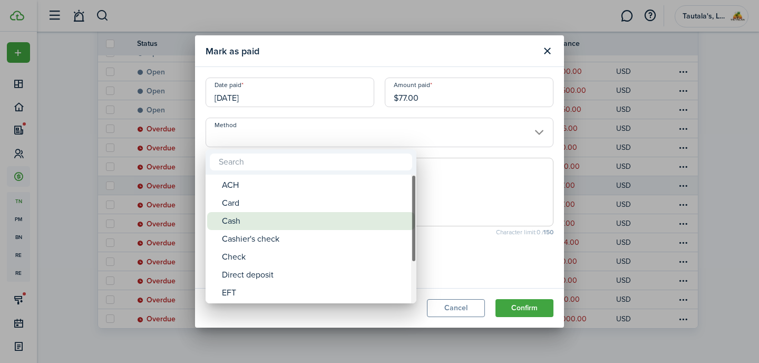
click at [251, 218] on div "Cash" at bounding box center [315, 221] width 187 height 18
type input "Cash"
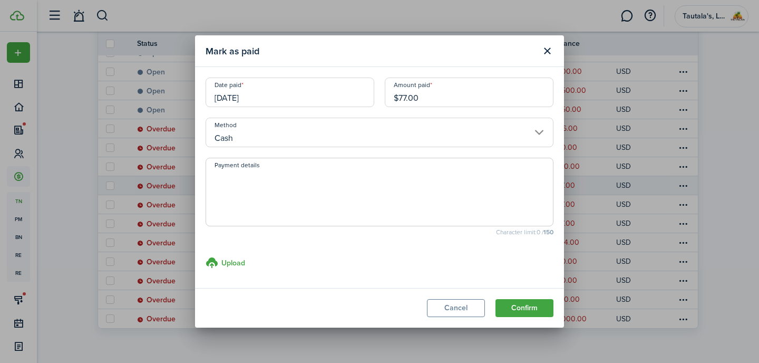
click at [260, 194] on textarea "Payment details" at bounding box center [379, 195] width 347 height 51
type textarea "[PERSON_NAME] Fargo"
click at [531, 308] on button "Confirm" at bounding box center [524, 308] width 58 height 18
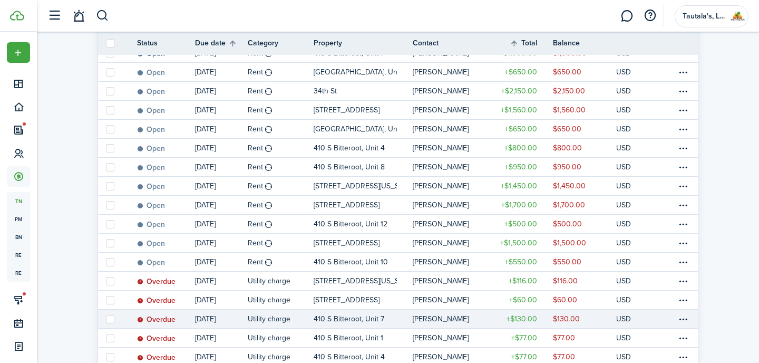
scroll to position [0, 0]
